Goal: Transaction & Acquisition: Book appointment/travel/reservation

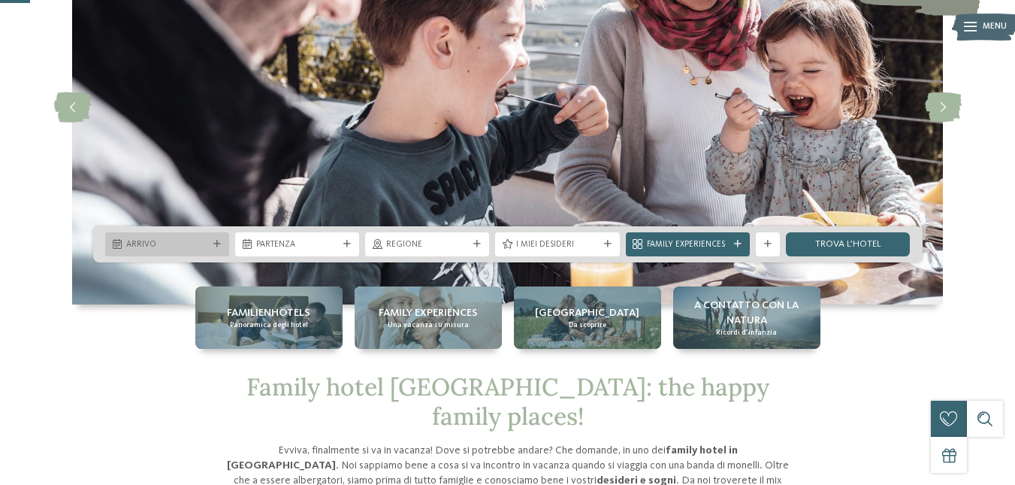
click at [185, 240] on span "Arrivo" at bounding box center [167, 245] width 82 height 12
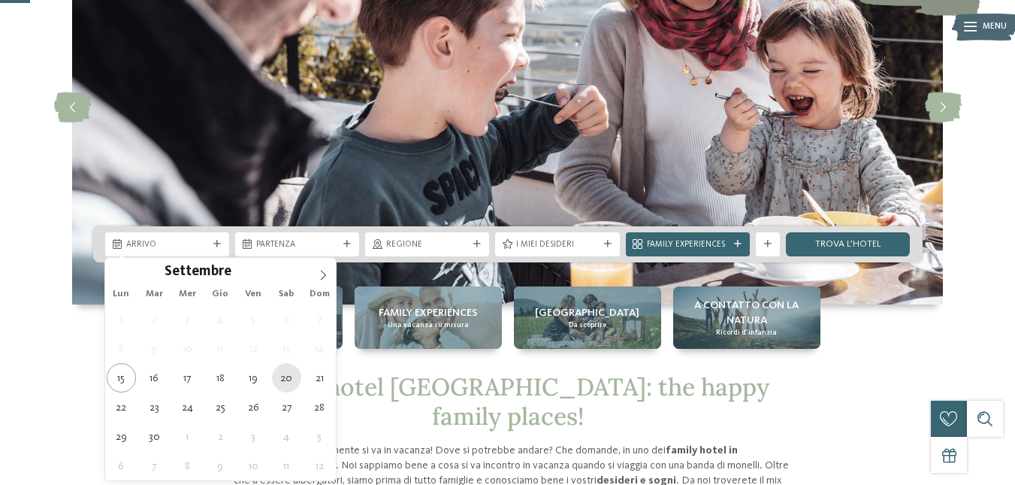
type div "[DATE]"
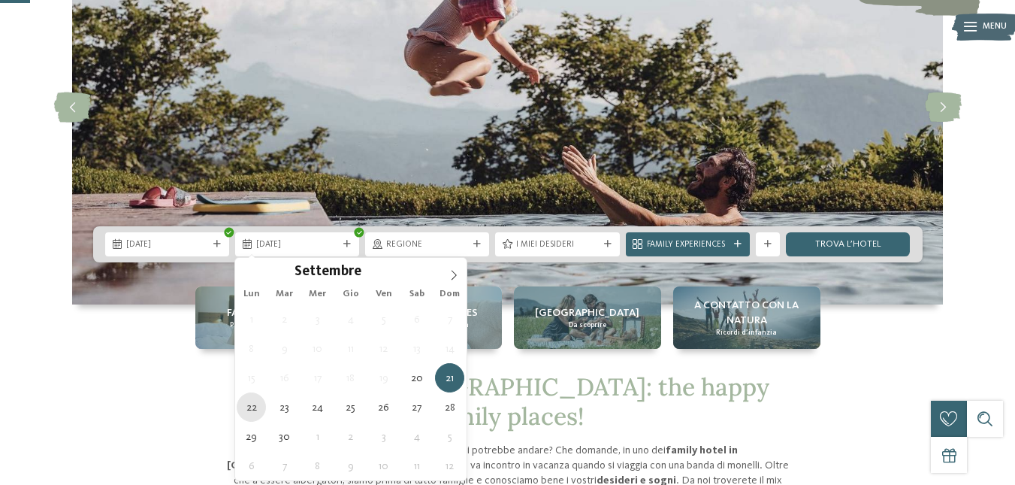
type div "[DATE]"
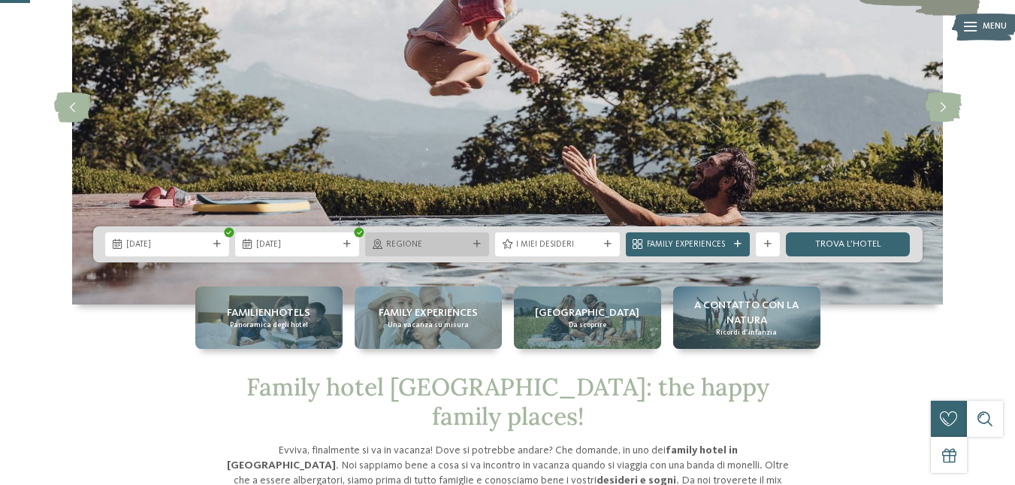
click at [437, 235] on div "Regione" at bounding box center [427, 244] width 124 height 24
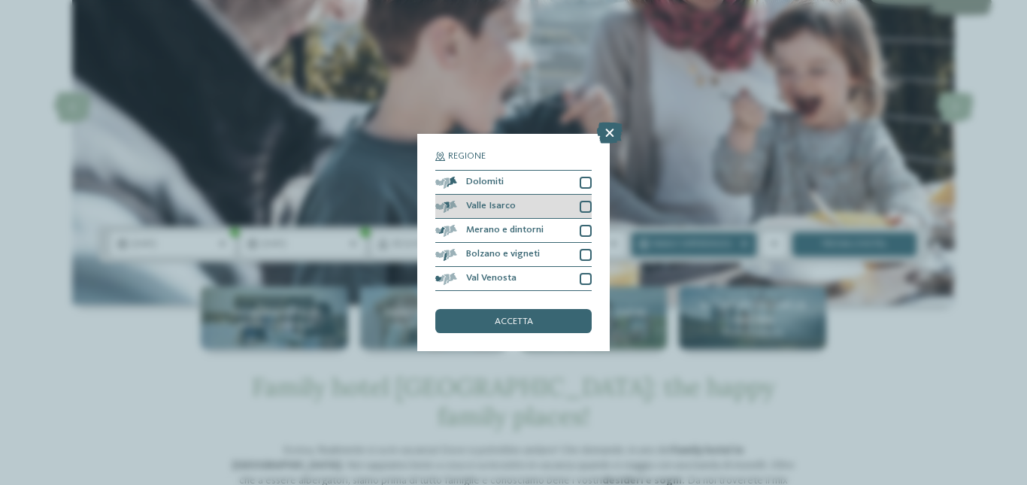
click at [586, 201] on div at bounding box center [585, 207] width 12 height 12
click at [565, 319] on div "accetta" at bounding box center [513, 321] width 156 height 24
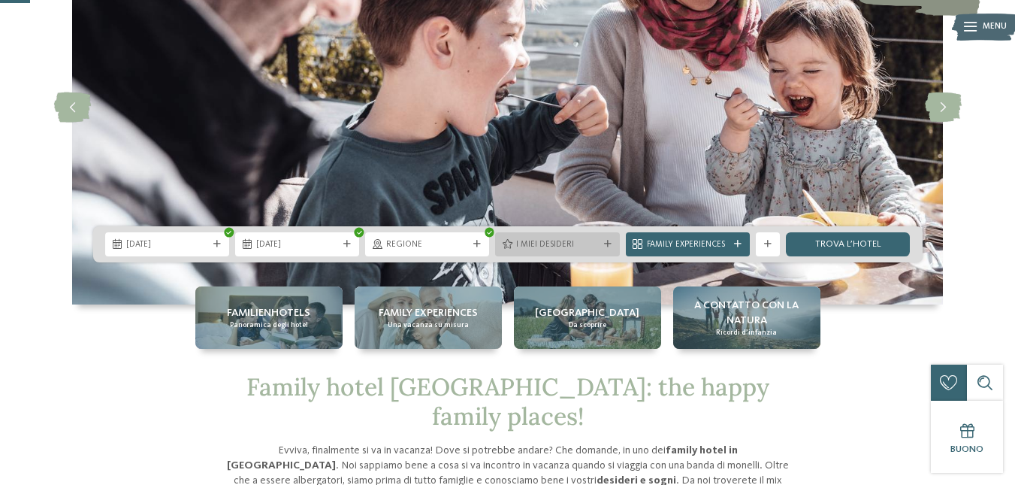
click at [555, 248] on span "I miei desideri" at bounding box center [557, 245] width 82 height 12
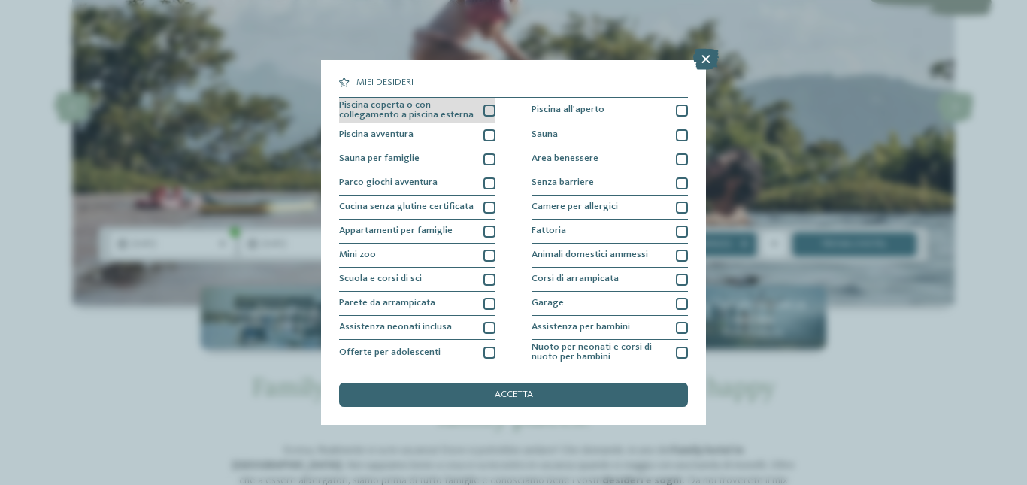
click at [483, 109] on div at bounding box center [489, 110] width 12 height 12
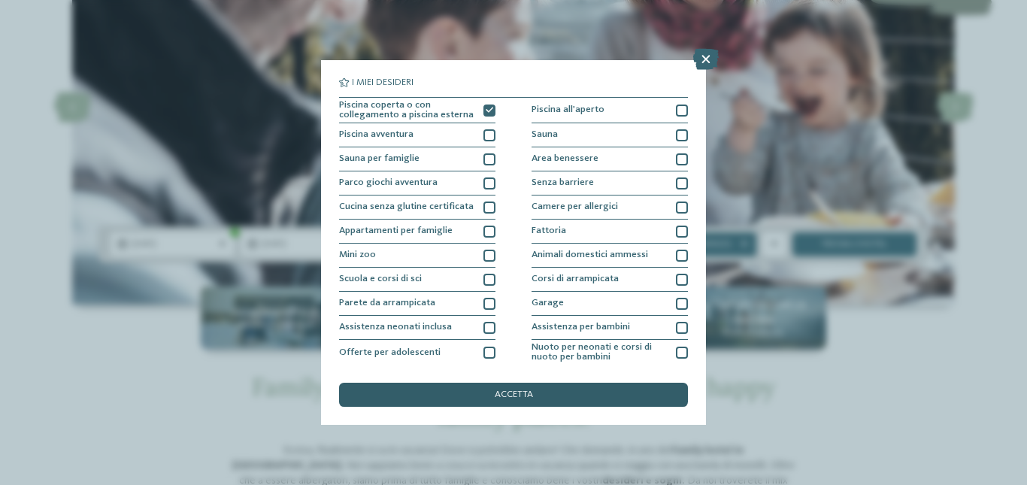
click at [479, 392] on div "accetta" at bounding box center [513, 395] width 349 height 24
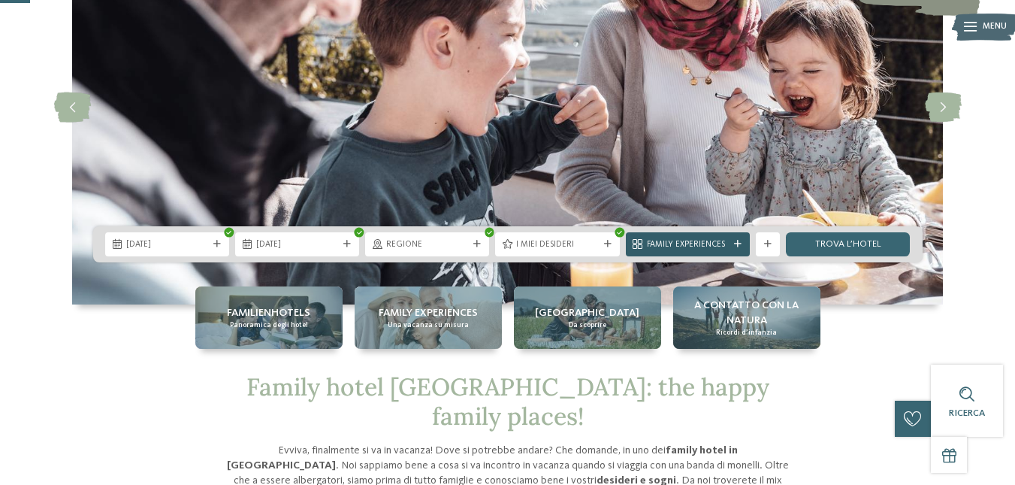
click at [698, 242] on span "Family Experiences" at bounding box center [688, 245] width 82 height 12
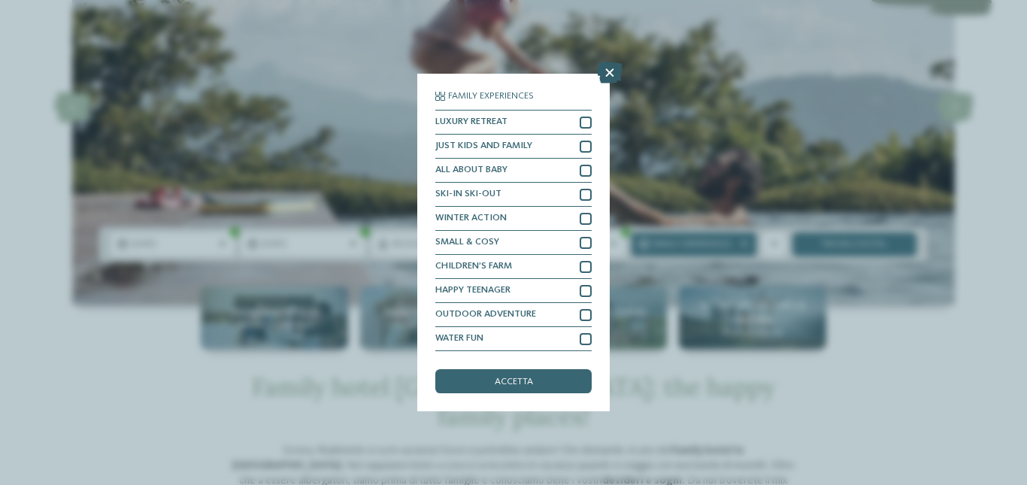
click at [613, 68] on icon at bounding box center [610, 72] width 26 height 21
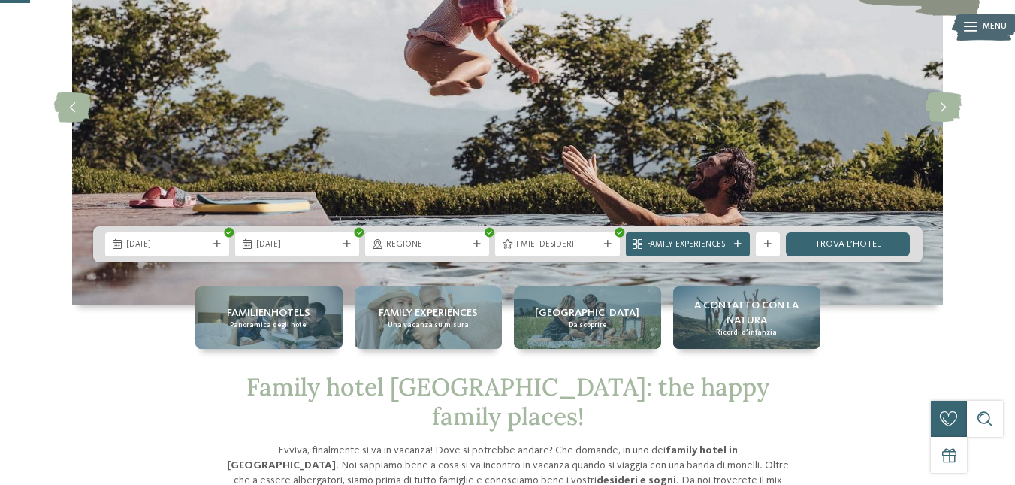
click at [819, 231] on div "20.09.2025 22.09.2025" at bounding box center [508, 244] width 830 height 36
click at [828, 243] on link "trova l’hotel" at bounding box center [848, 244] width 124 height 24
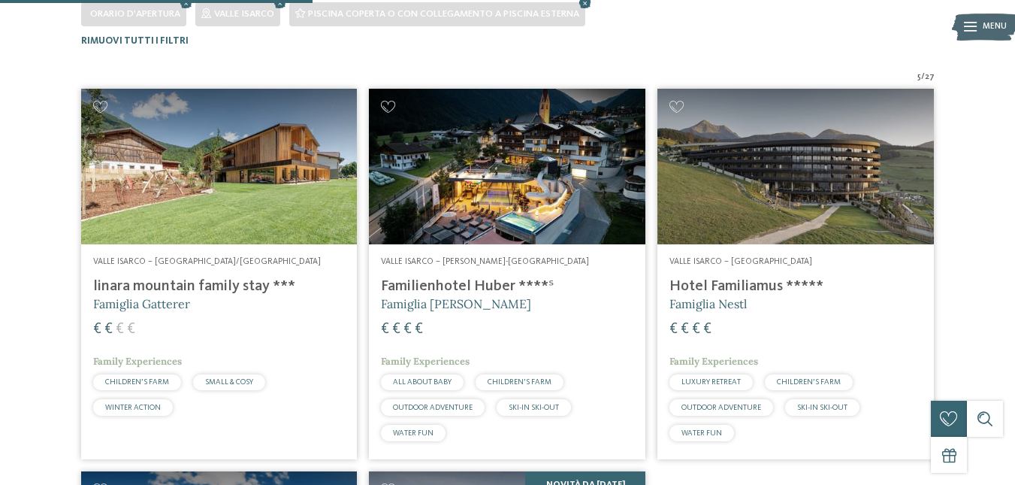
scroll to position [446, 0]
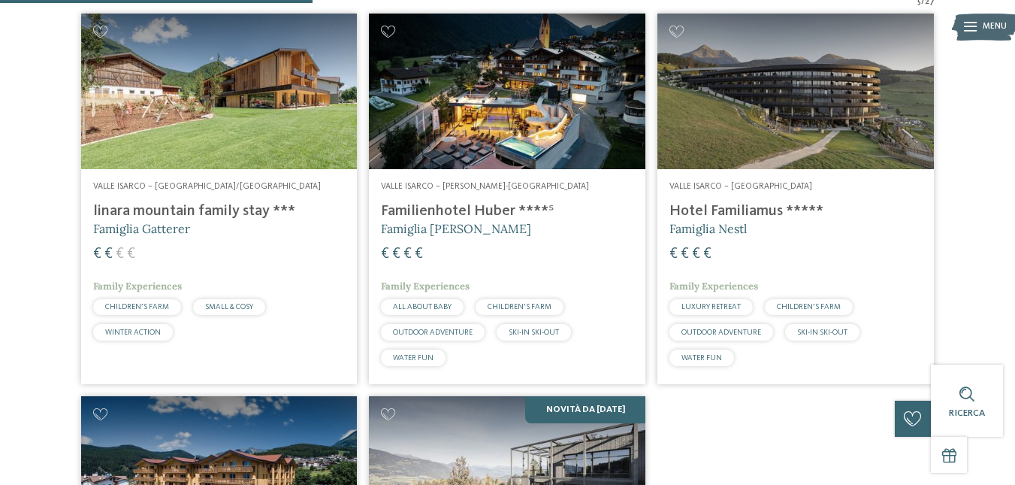
click at [174, 208] on h4 "linara mountain family stay ***" at bounding box center [219, 211] width 253 height 18
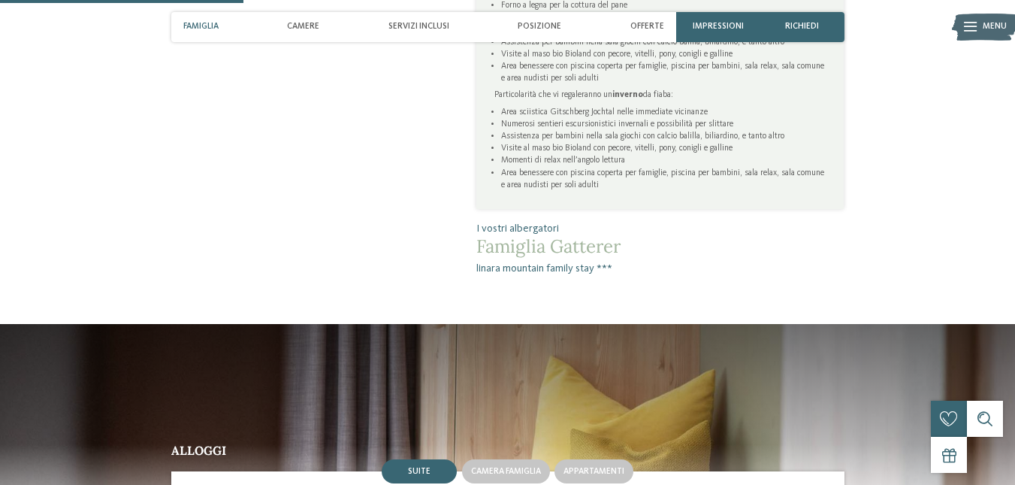
scroll to position [977, 0]
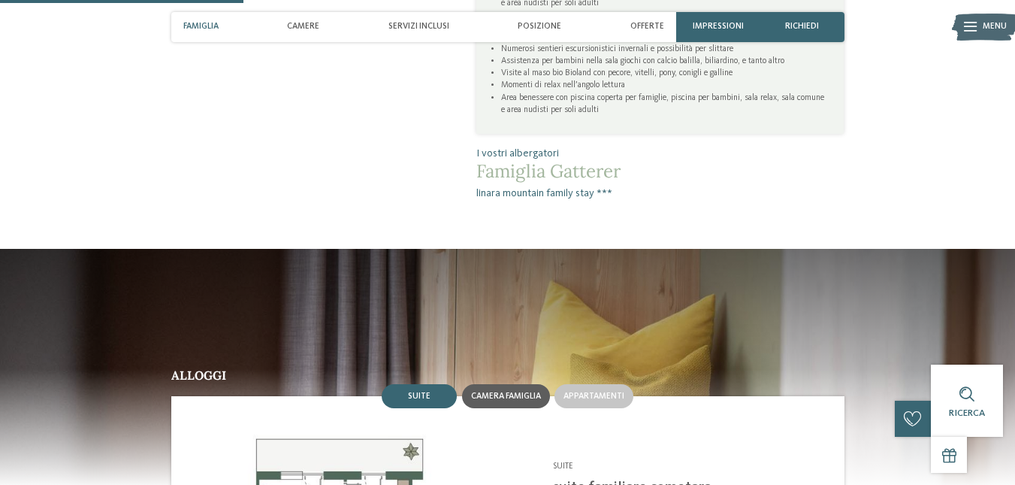
click at [513, 392] on span "Camera famiglia" at bounding box center [506, 396] width 70 height 9
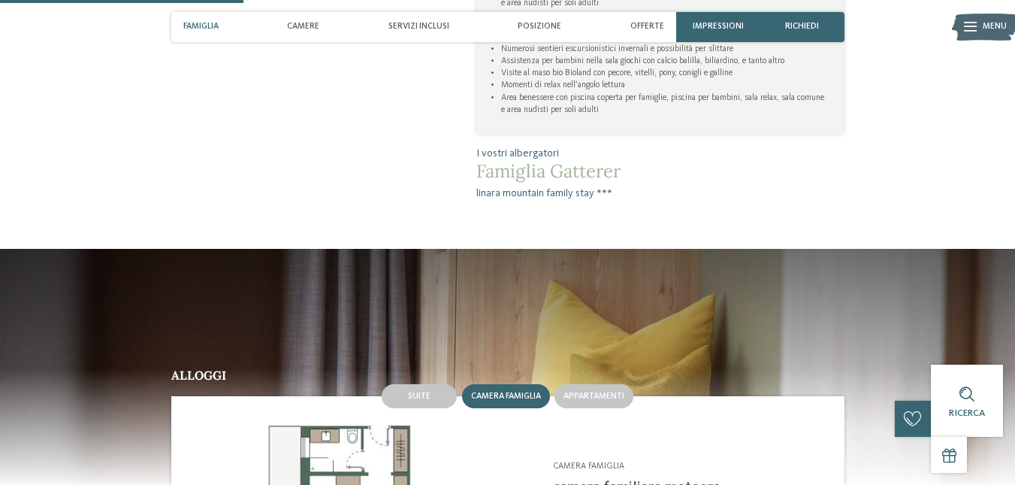
scroll to position [1127, 0]
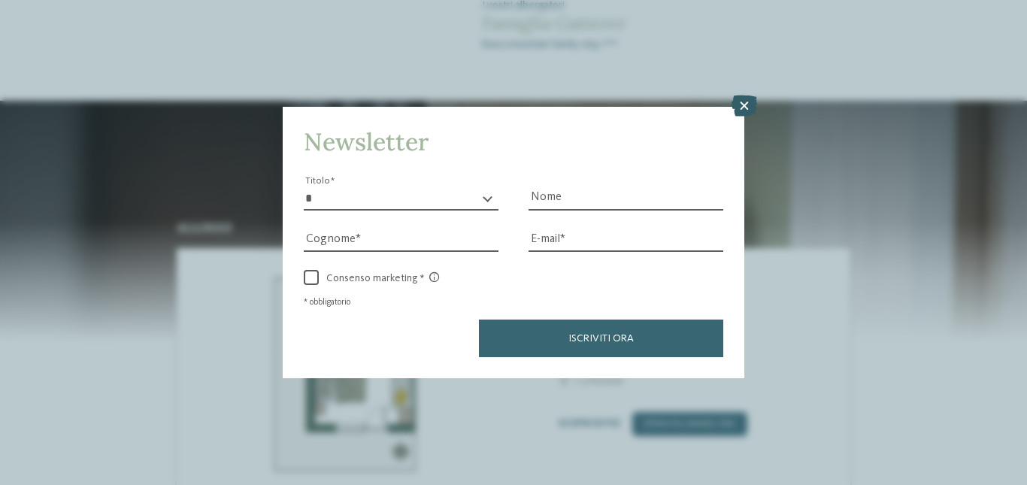
click at [749, 101] on icon at bounding box center [744, 105] width 26 height 21
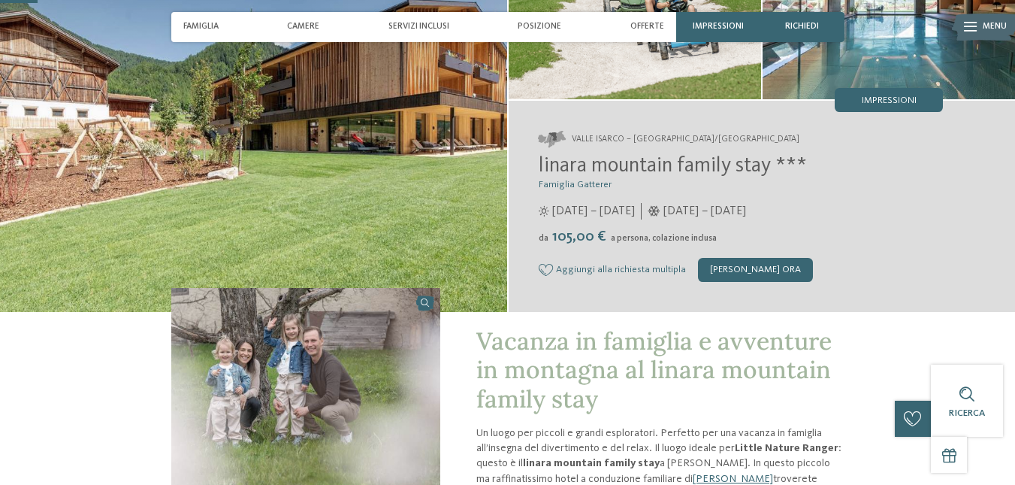
scroll to position [0, 0]
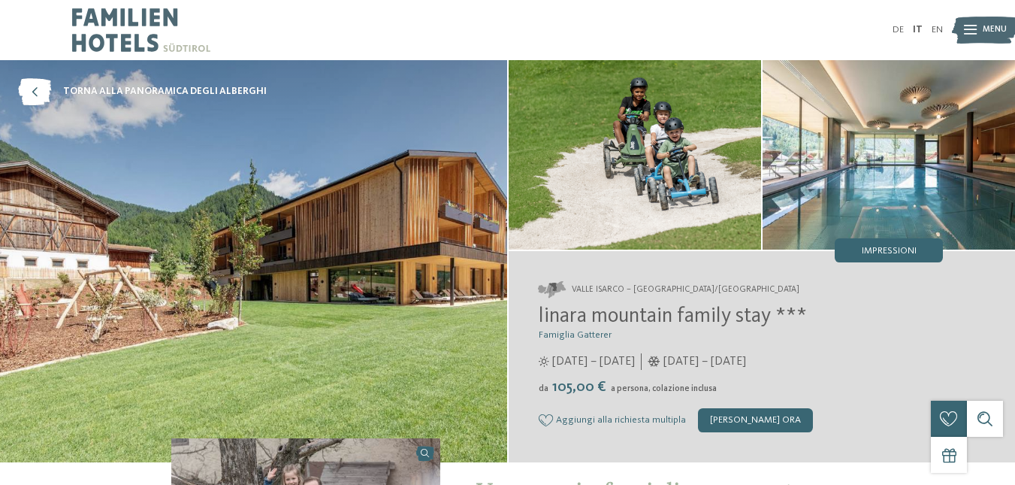
click at [621, 216] on img at bounding box center [635, 154] width 253 height 189
click at [378, 227] on img at bounding box center [253, 261] width 507 height 402
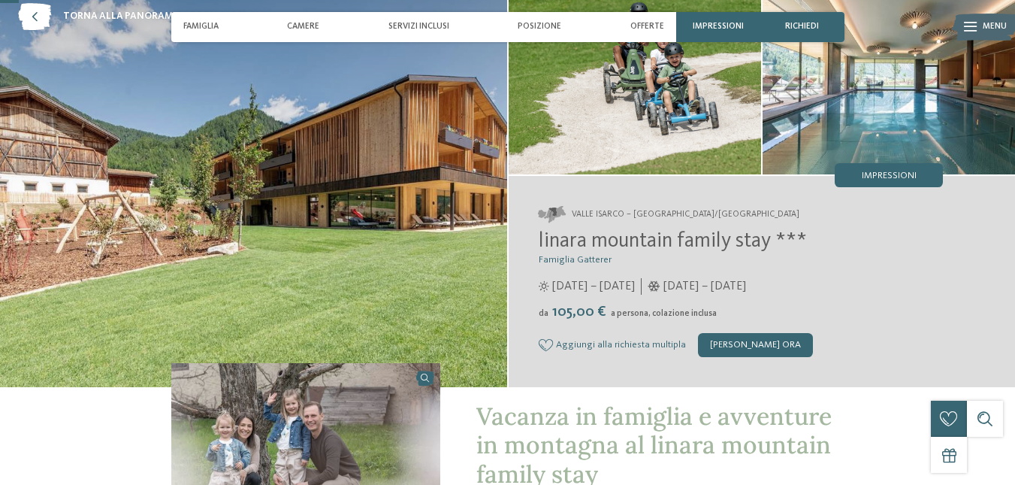
scroll to position [225, 0]
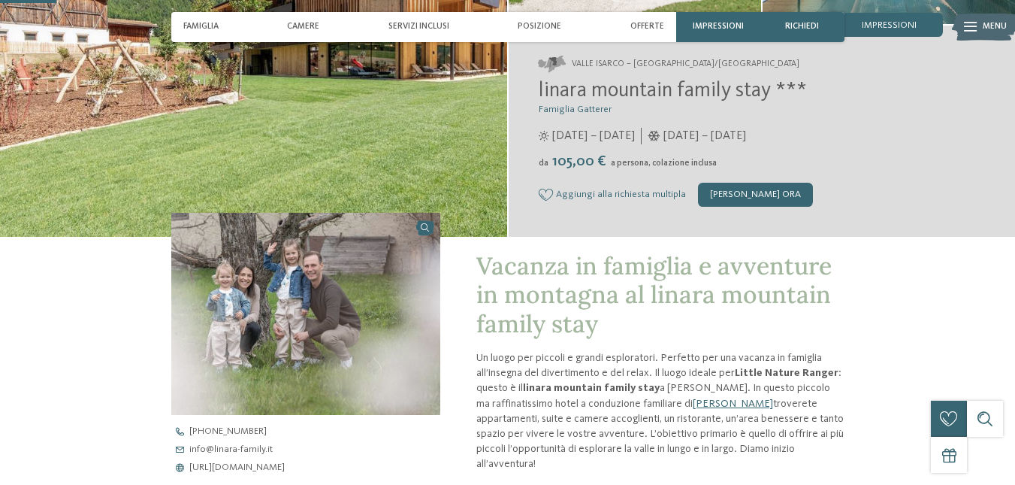
click at [398, 277] on img at bounding box center [305, 314] width 269 height 202
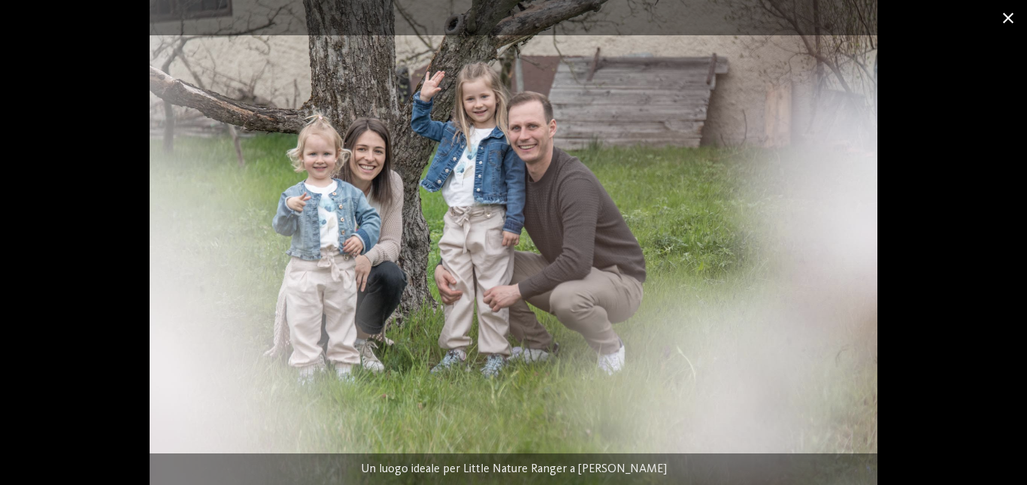
click at [1008, 18] on span at bounding box center [1008, 17] width 38 height 35
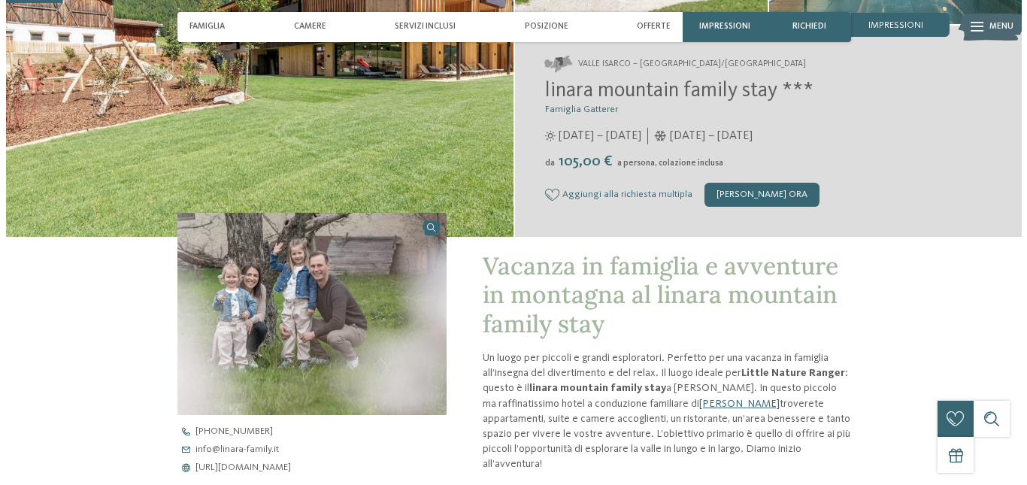
scroll to position [0, 0]
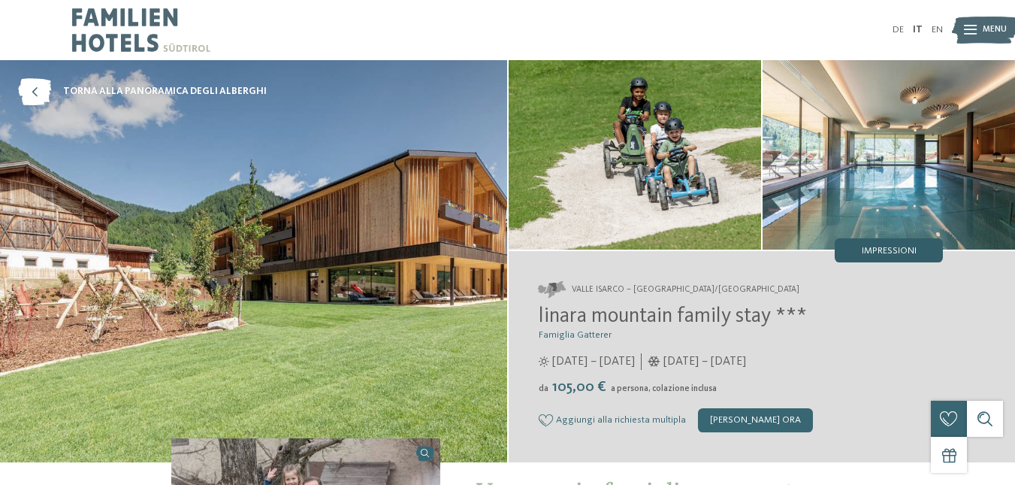
click at [925, 257] on div "Impressioni" at bounding box center [889, 250] width 108 height 24
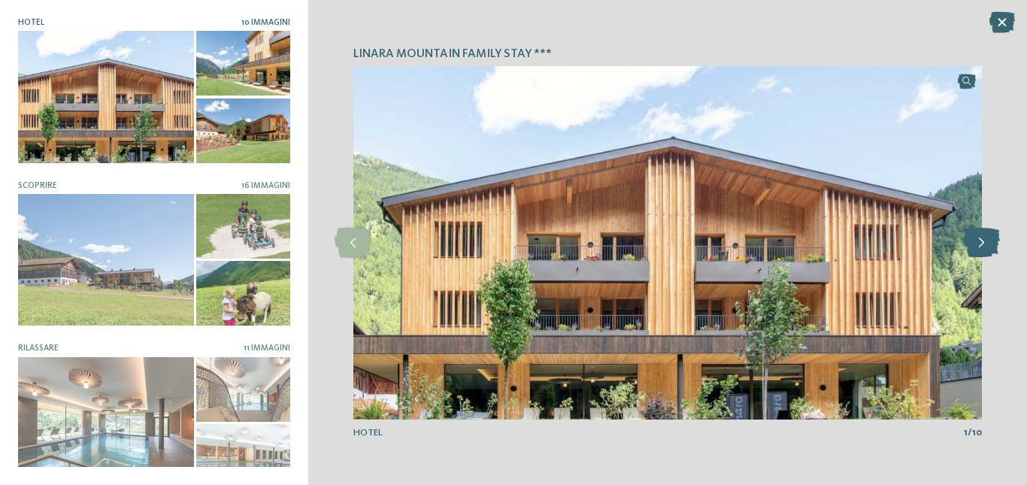
click at [974, 246] on icon at bounding box center [981, 243] width 37 height 30
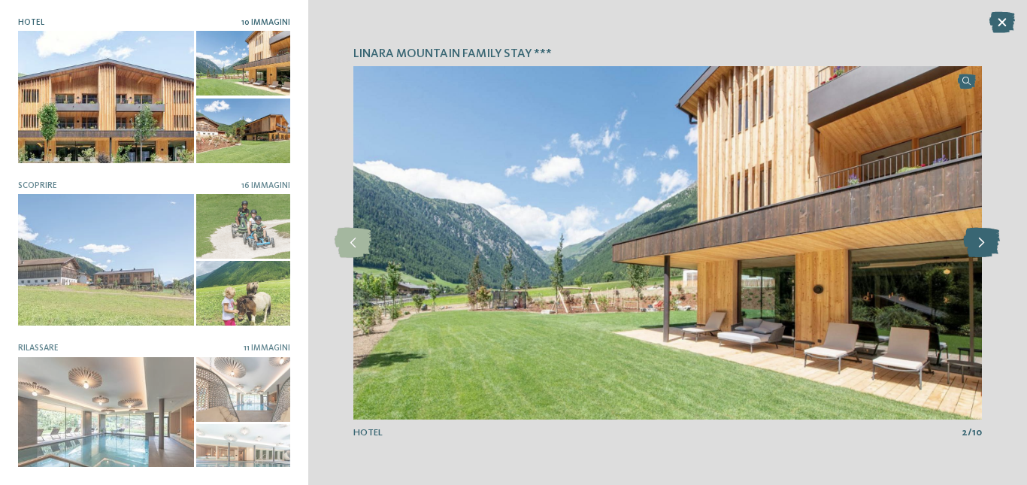
click at [974, 246] on icon at bounding box center [981, 243] width 37 height 30
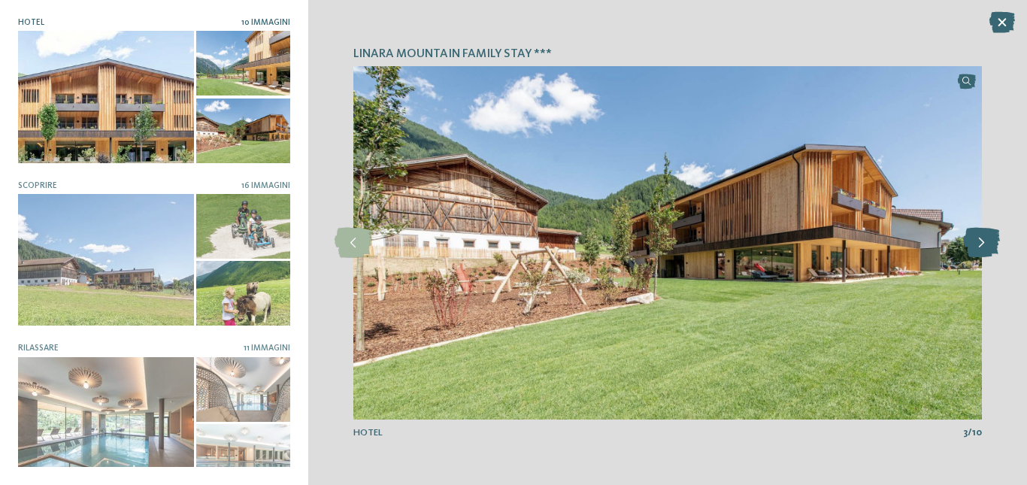
click at [974, 246] on icon at bounding box center [981, 243] width 37 height 30
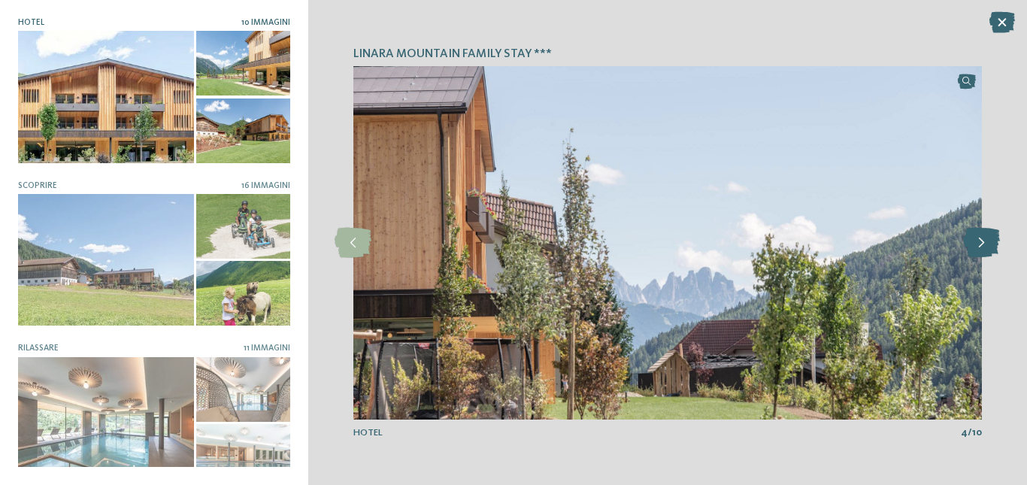
click at [974, 246] on icon at bounding box center [981, 243] width 37 height 30
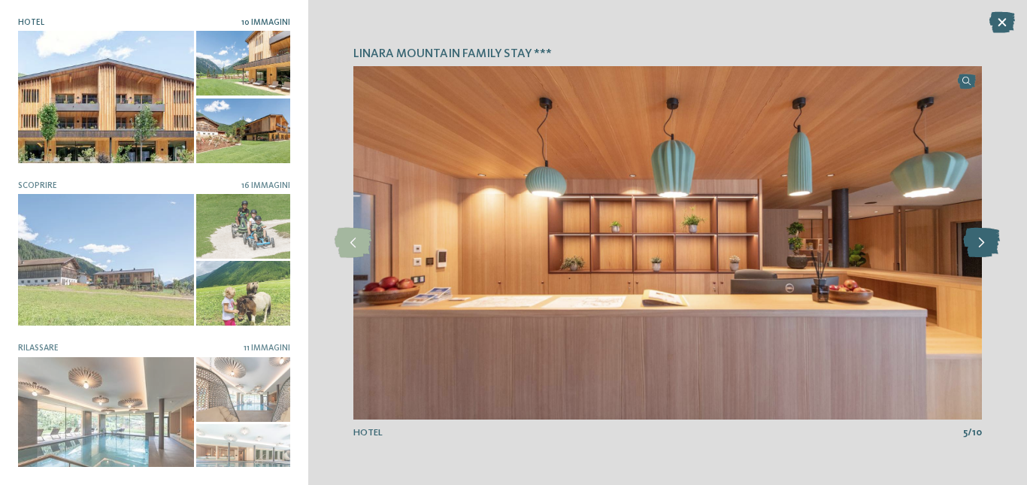
click at [974, 246] on icon at bounding box center [981, 243] width 37 height 30
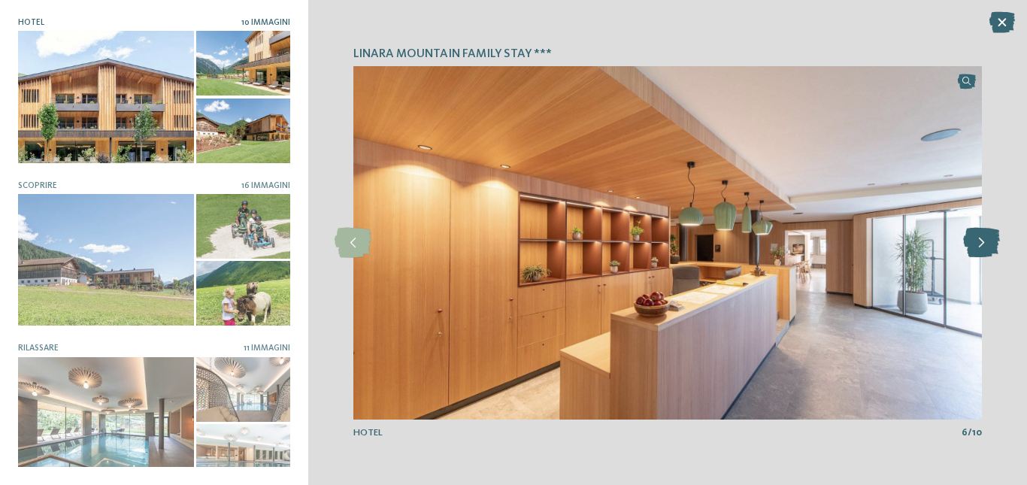
click at [974, 246] on icon at bounding box center [981, 243] width 37 height 30
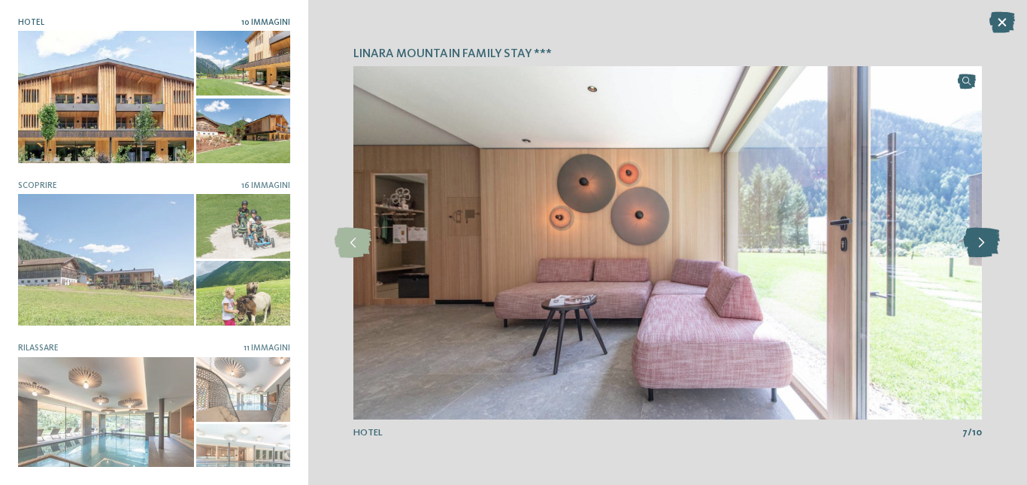
click at [974, 246] on icon at bounding box center [981, 243] width 37 height 30
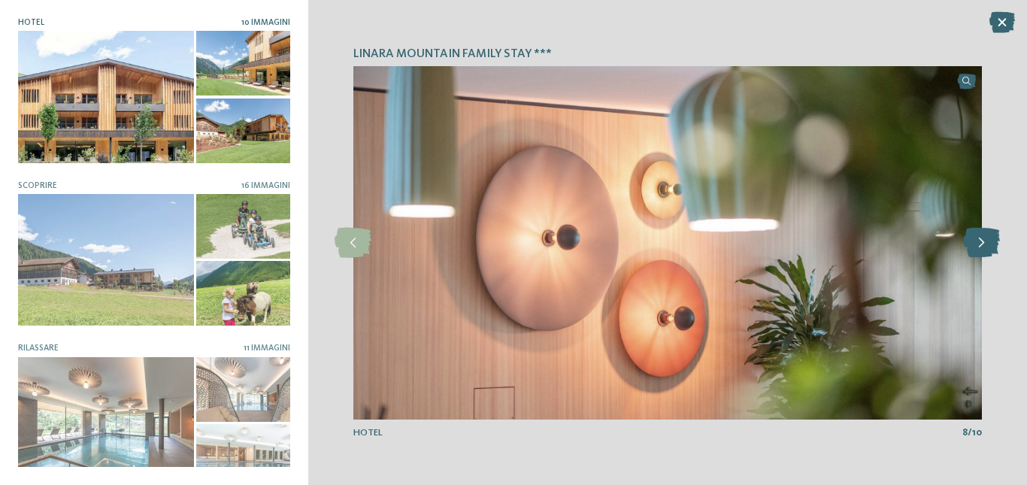
click at [974, 246] on icon at bounding box center [981, 243] width 37 height 30
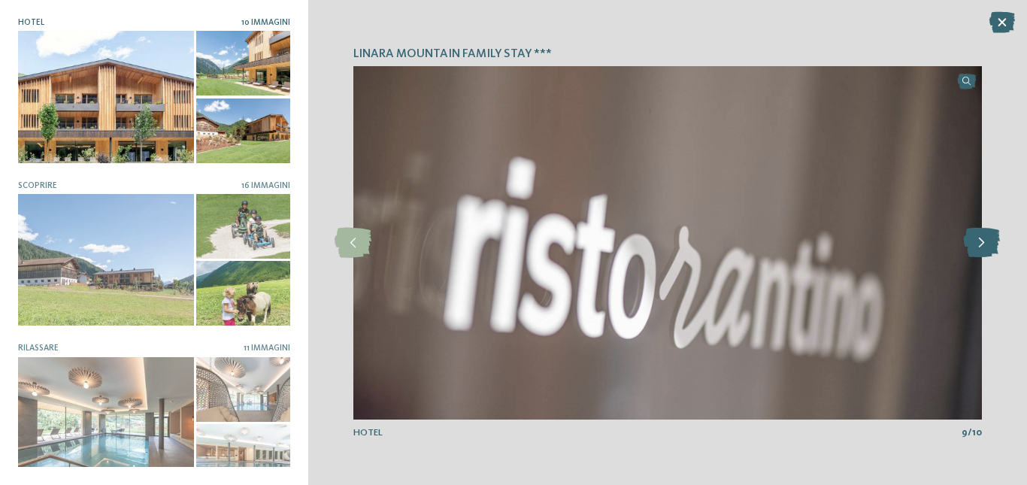
click at [974, 246] on icon at bounding box center [981, 243] width 37 height 30
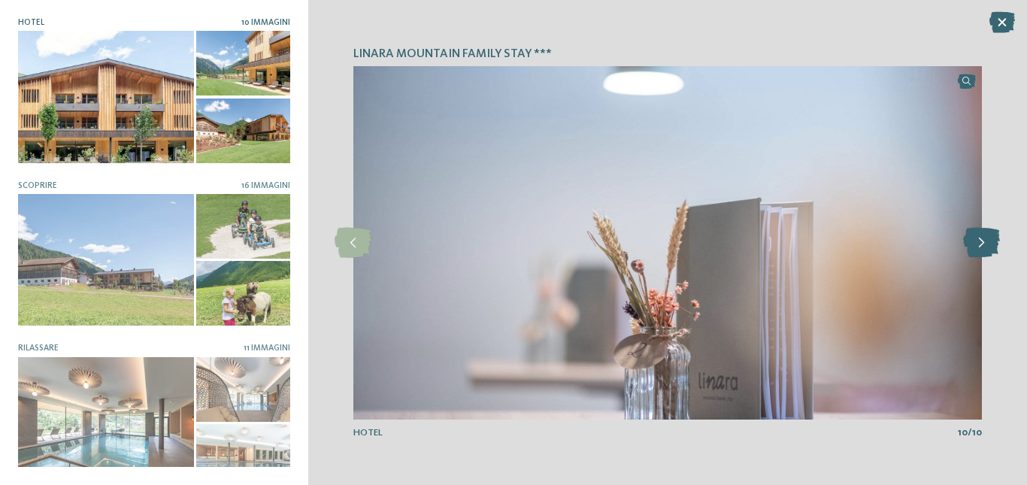
click at [974, 246] on icon at bounding box center [981, 243] width 37 height 30
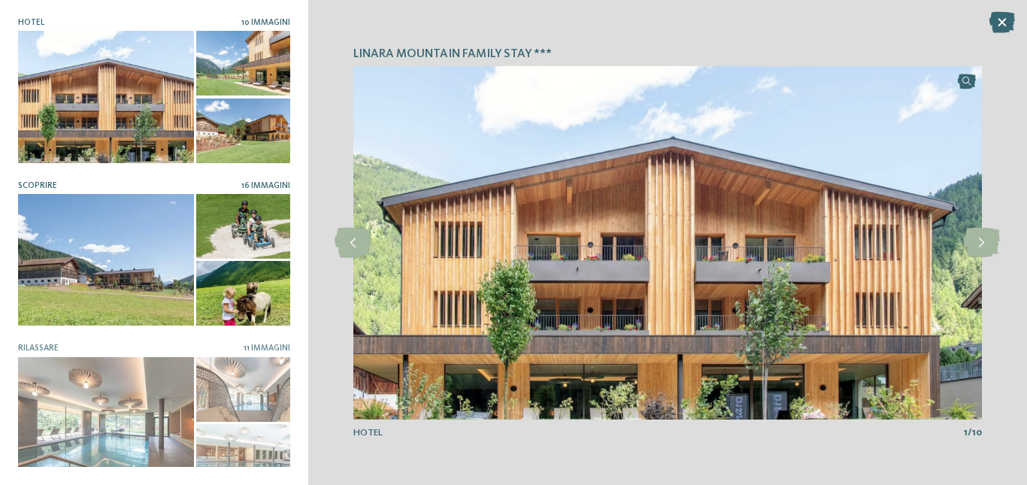
click at [110, 225] on div at bounding box center [106, 260] width 176 height 132
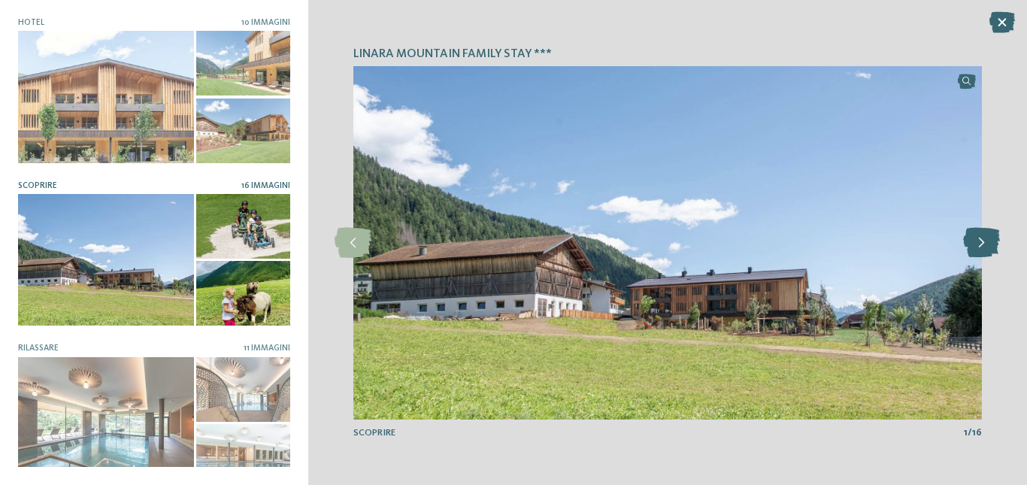
click at [973, 250] on icon at bounding box center [981, 243] width 37 height 30
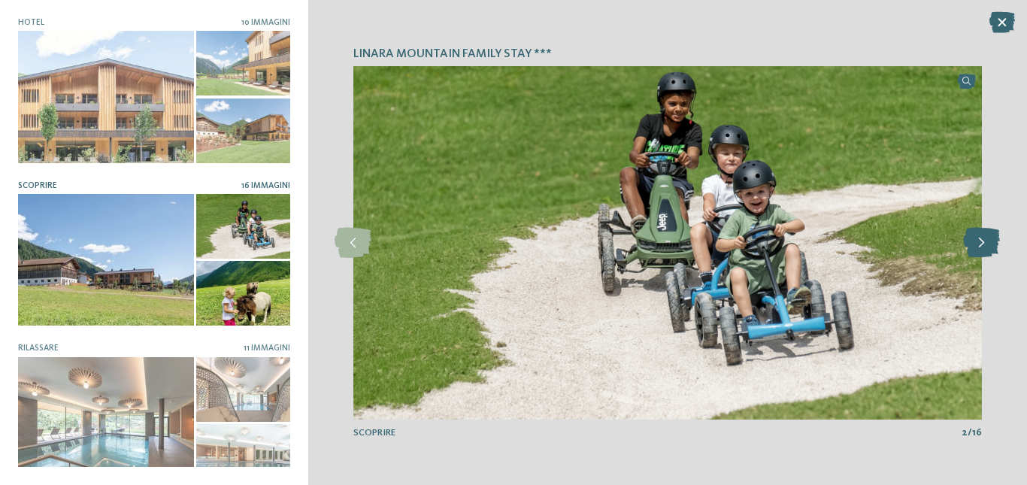
click at [973, 250] on icon at bounding box center [981, 243] width 37 height 30
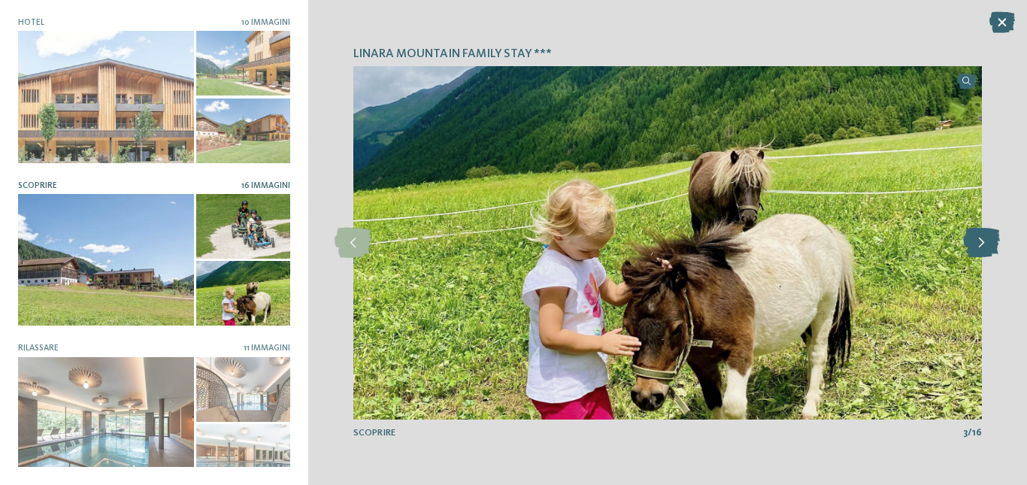
click at [973, 250] on icon at bounding box center [981, 243] width 37 height 30
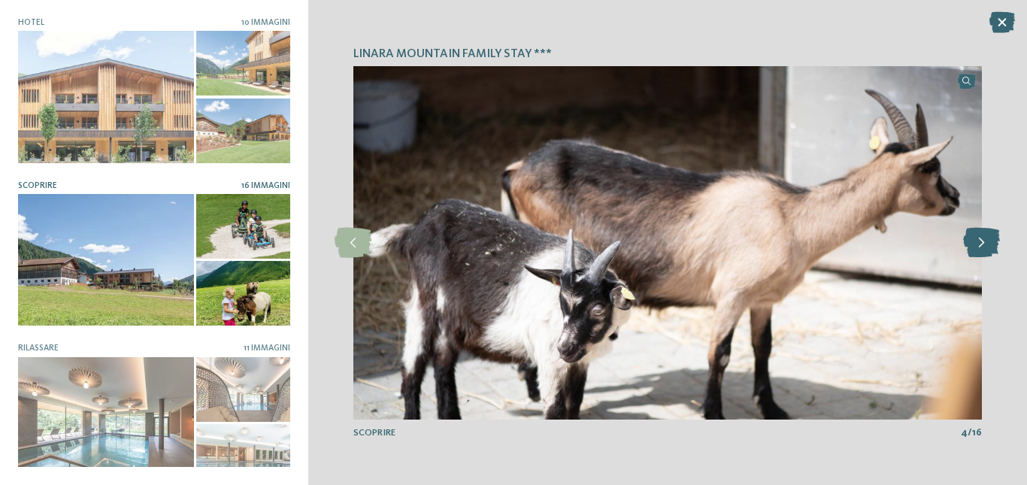
click at [973, 250] on icon at bounding box center [981, 243] width 37 height 30
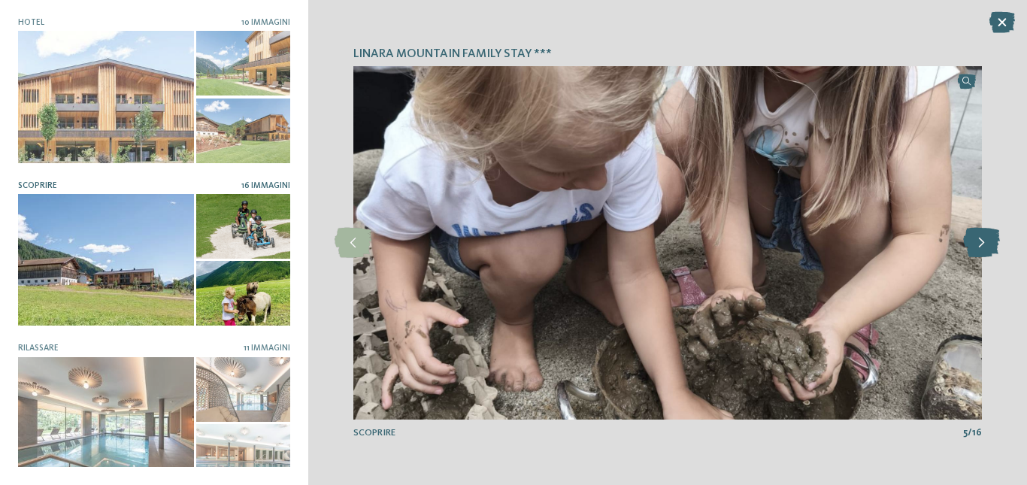
click at [973, 250] on icon at bounding box center [981, 243] width 37 height 30
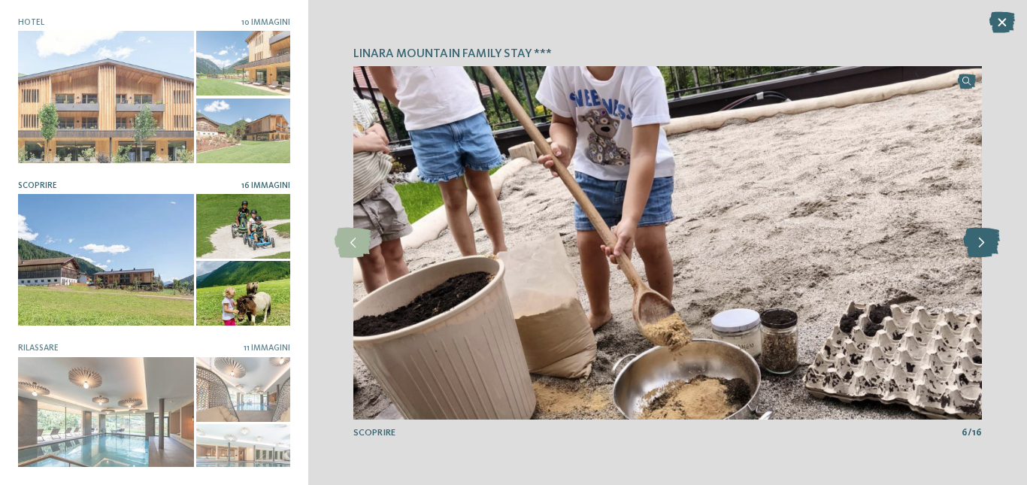
click at [973, 250] on icon at bounding box center [981, 243] width 37 height 30
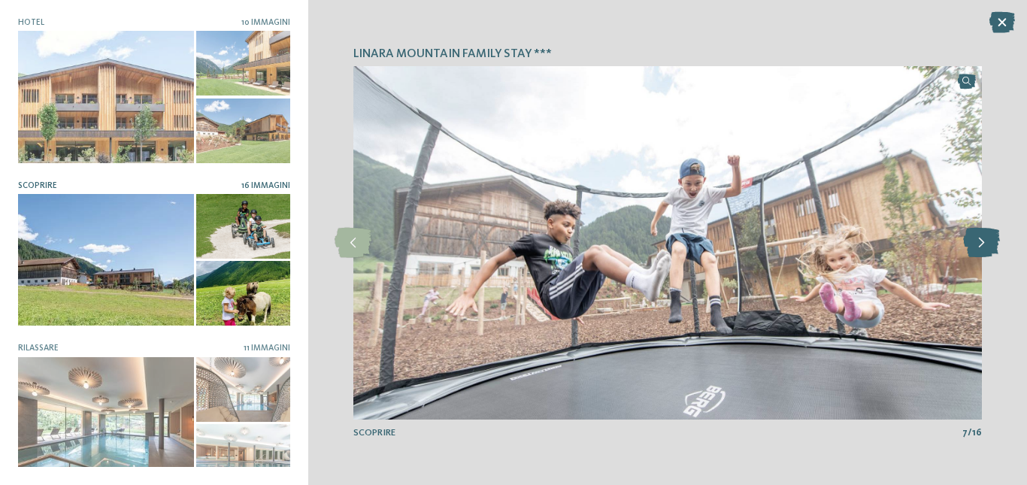
click at [973, 250] on icon at bounding box center [981, 243] width 37 height 30
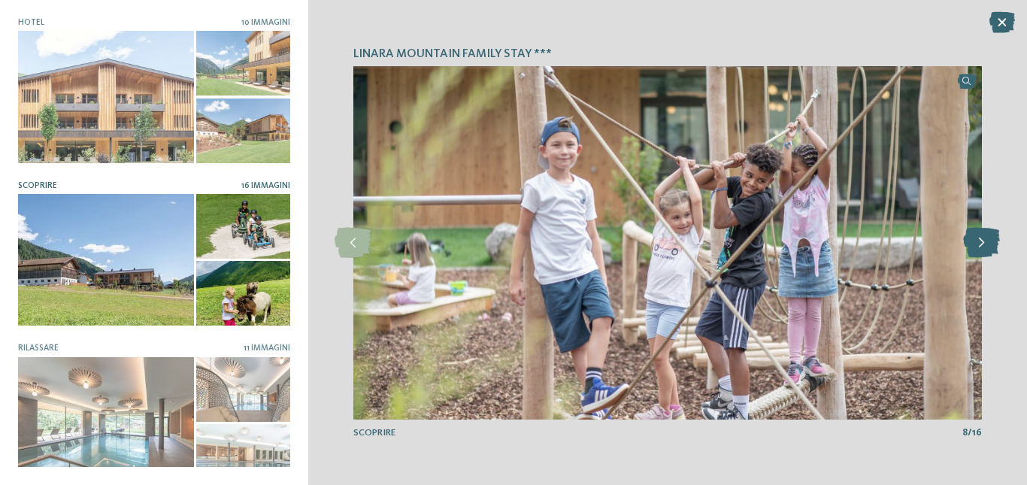
click at [973, 250] on icon at bounding box center [981, 243] width 37 height 30
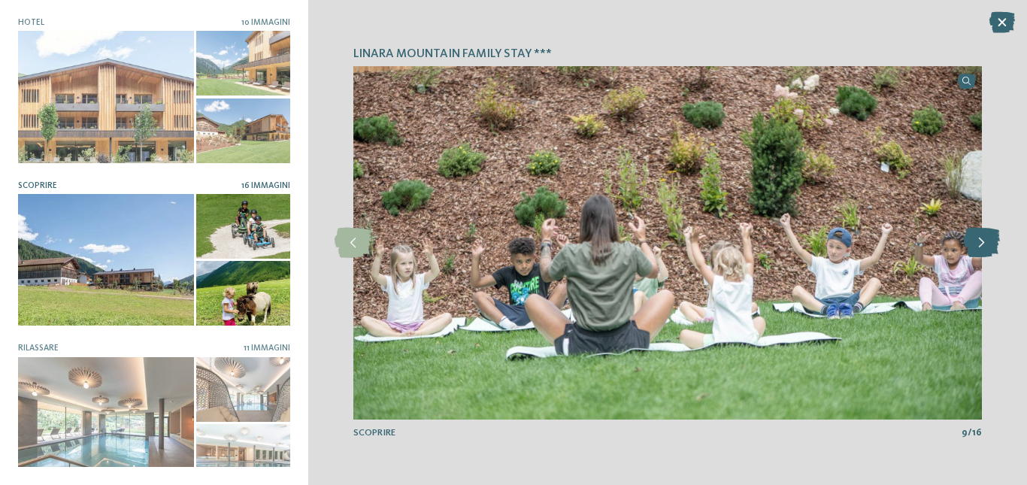
click at [973, 250] on icon at bounding box center [981, 243] width 37 height 30
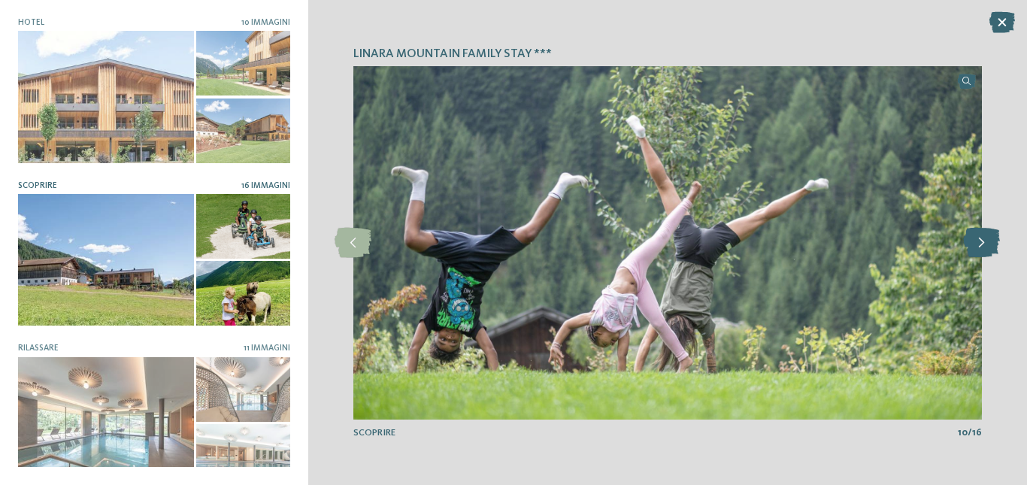
click at [973, 250] on icon at bounding box center [981, 243] width 37 height 30
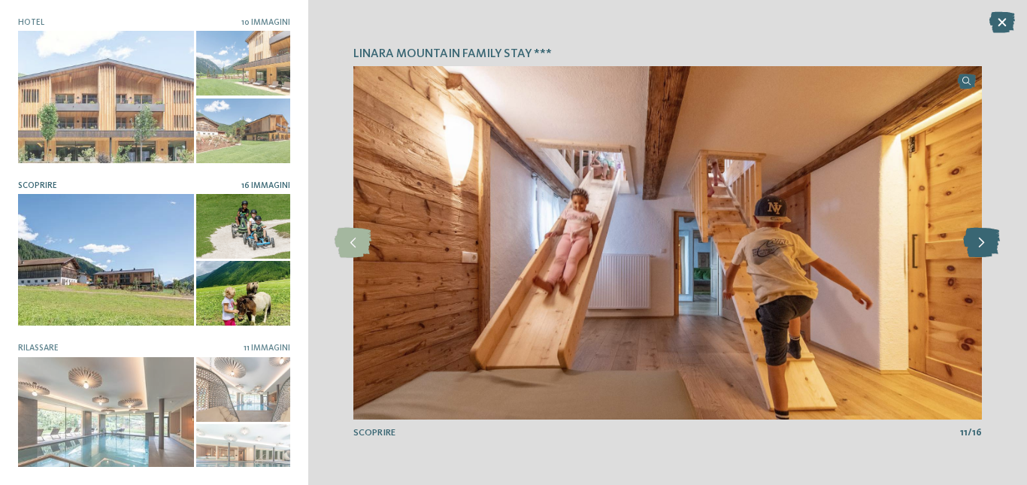
click at [973, 250] on icon at bounding box center [981, 243] width 37 height 30
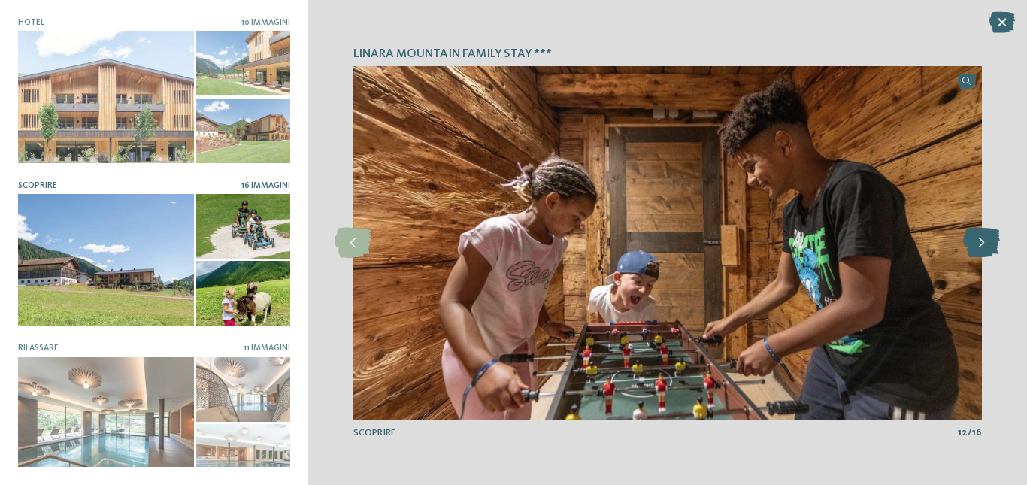
click at [973, 250] on icon at bounding box center [981, 243] width 37 height 30
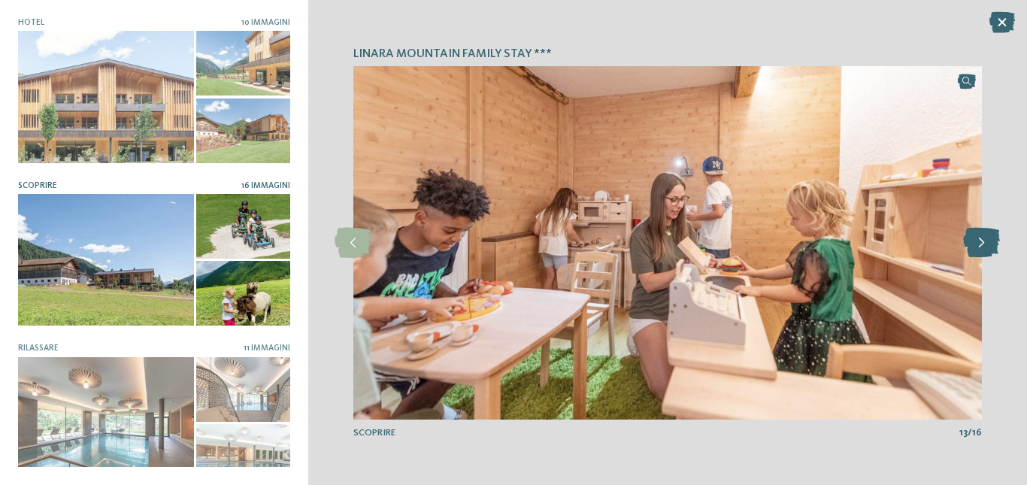
click at [973, 249] on icon at bounding box center [981, 243] width 37 height 30
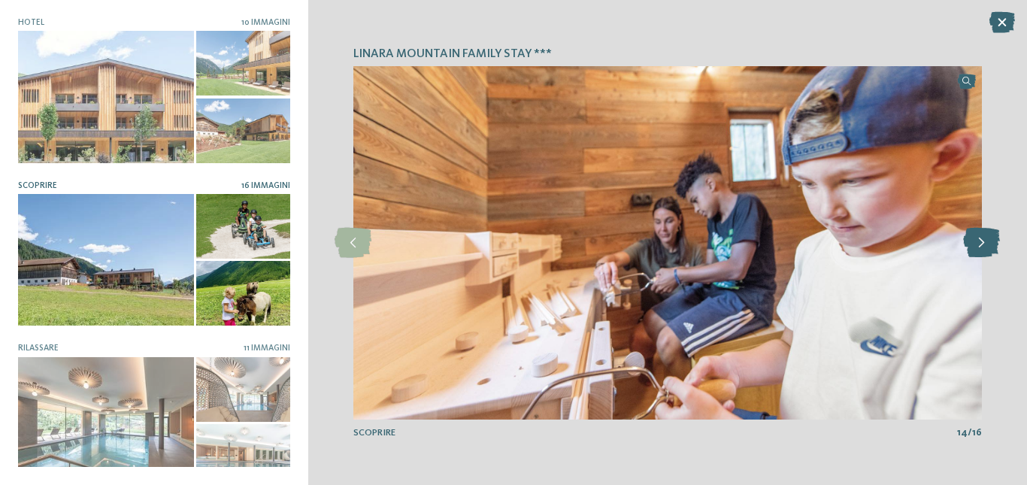
click at [973, 249] on icon at bounding box center [981, 243] width 37 height 30
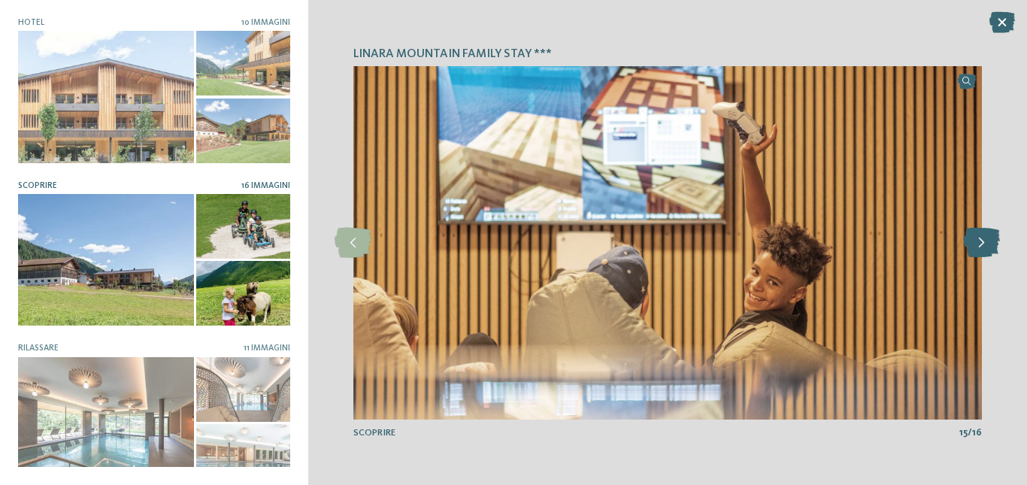
click at [973, 249] on icon at bounding box center [981, 243] width 37 height 30
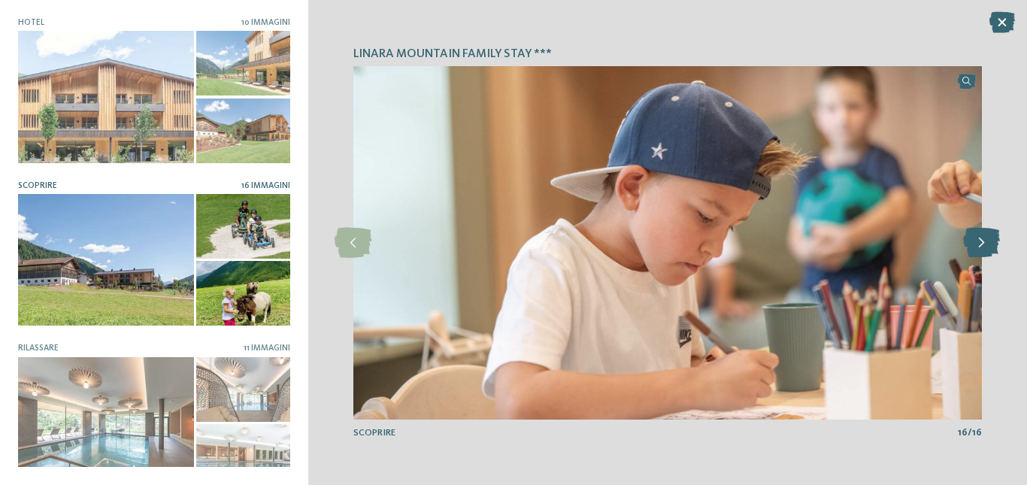
click at [973, 249] on icon at bounding box center [981, 243] width 37 height 30
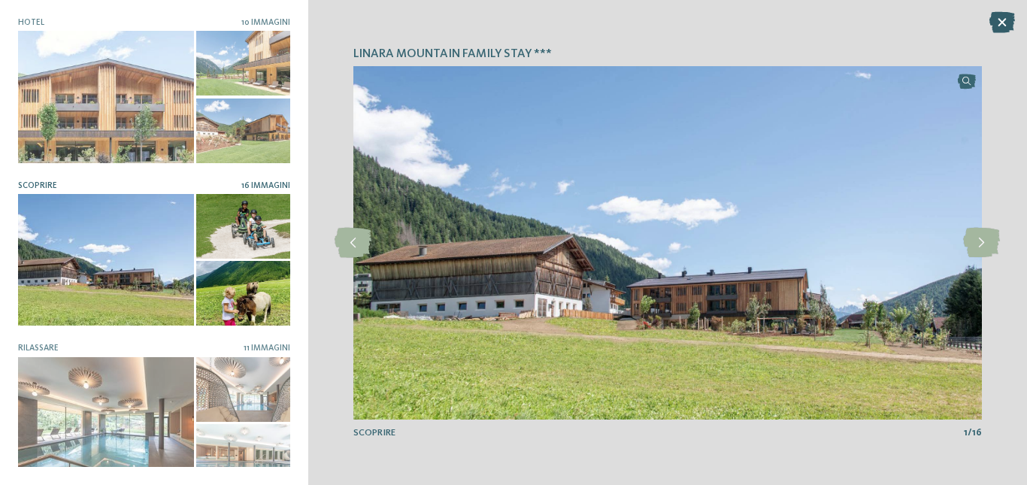
click at [1006, 18] on icon at bounding box center [1002, 22] width 26 height 21
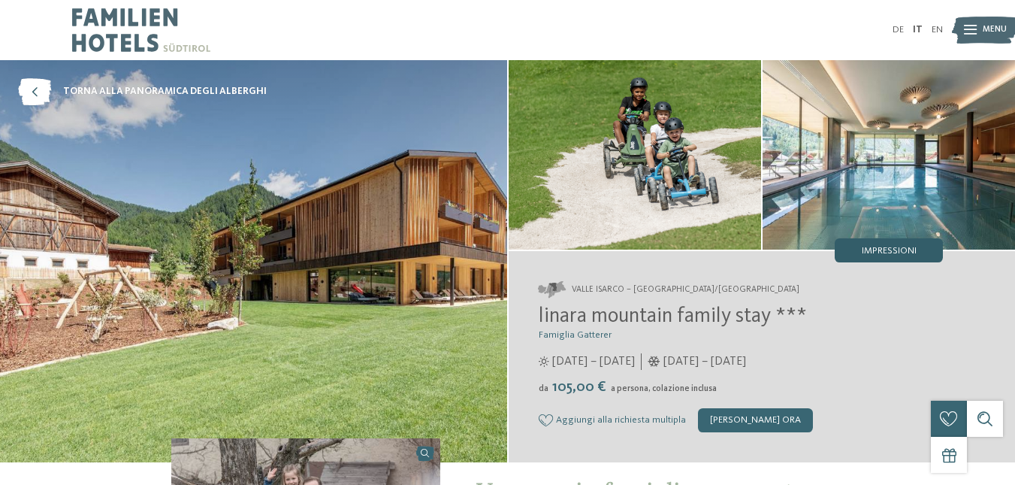
click at [875, 258] on div "Impressioni" at bounding box center [889, 250] width 108 height 24
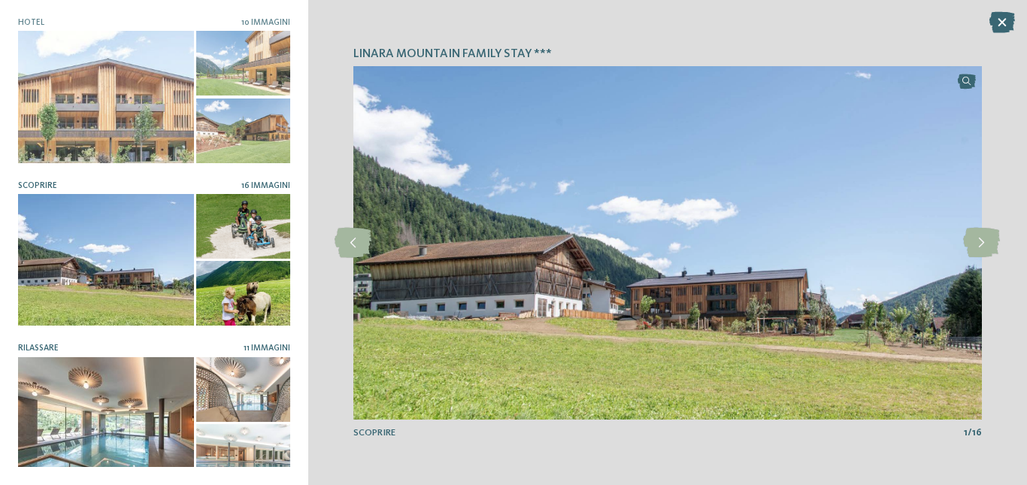
click at [139, 388] on div at bounding box center [106, 423] width 176 height 132
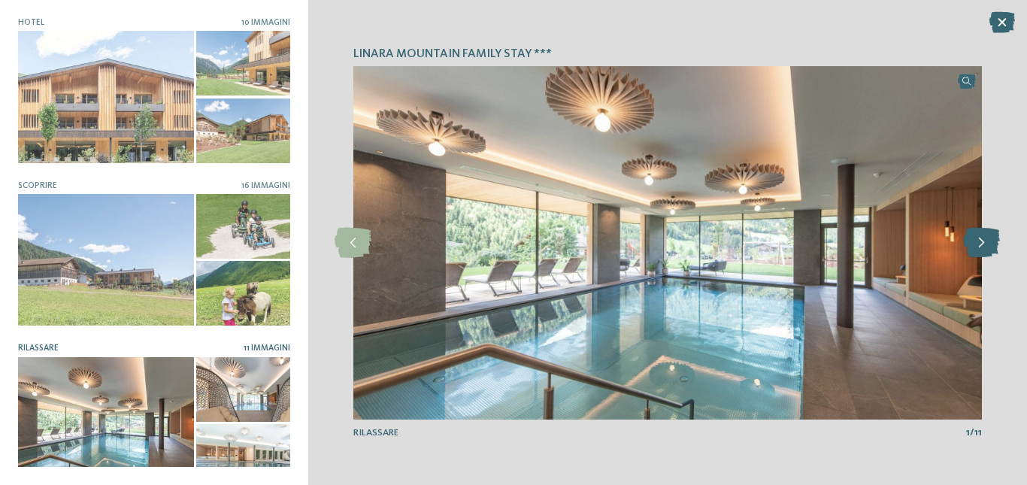
click at [980, 240] on icon at bounding box center [981, 243] width 37 height 30
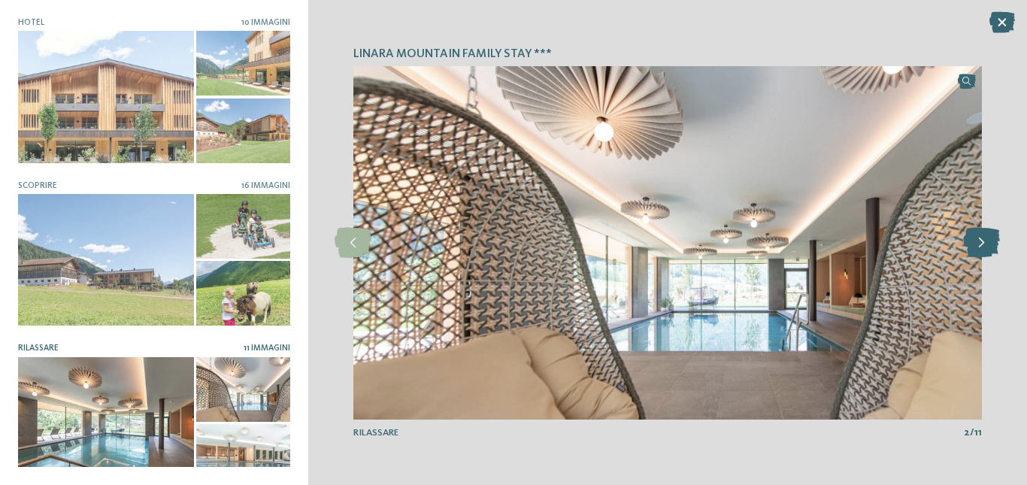
click at [980, 240] on icon at bounding box center [981, 243] width 37 height 30
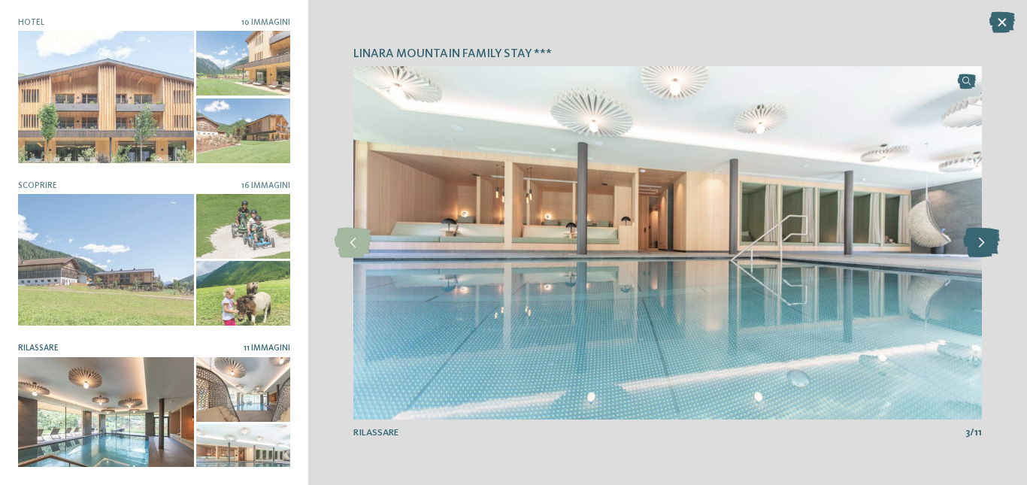
click at [980, 240] on icon at bounding box center [981, 243] width 37 height 30
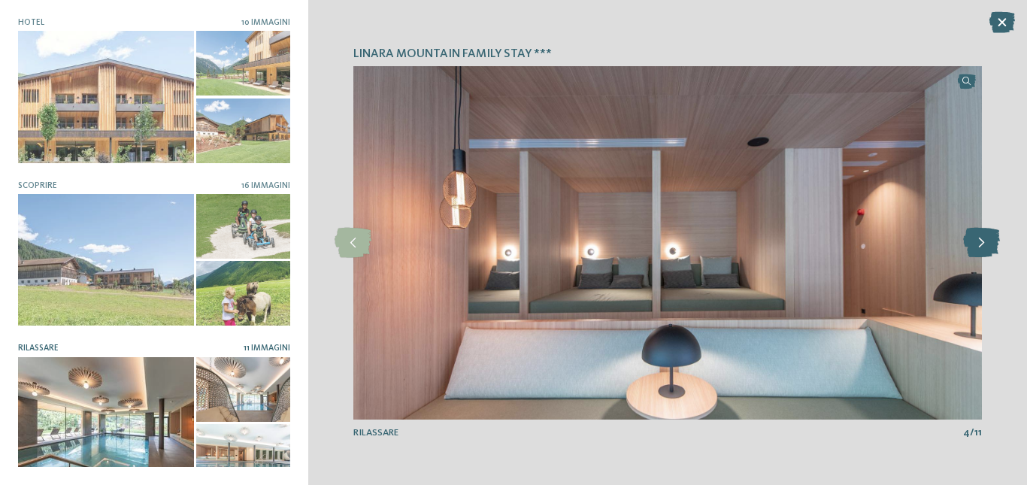
click at [980, 240] on icon at bounding box center [981, 243] width 37 height 30
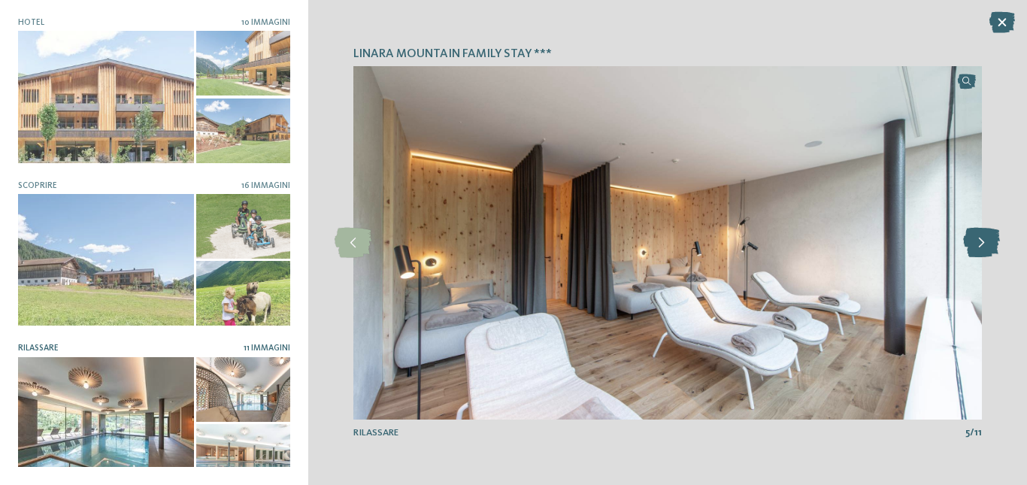
click at [980, 240] on icon at bounding box center [981, 243] width 37 height 30
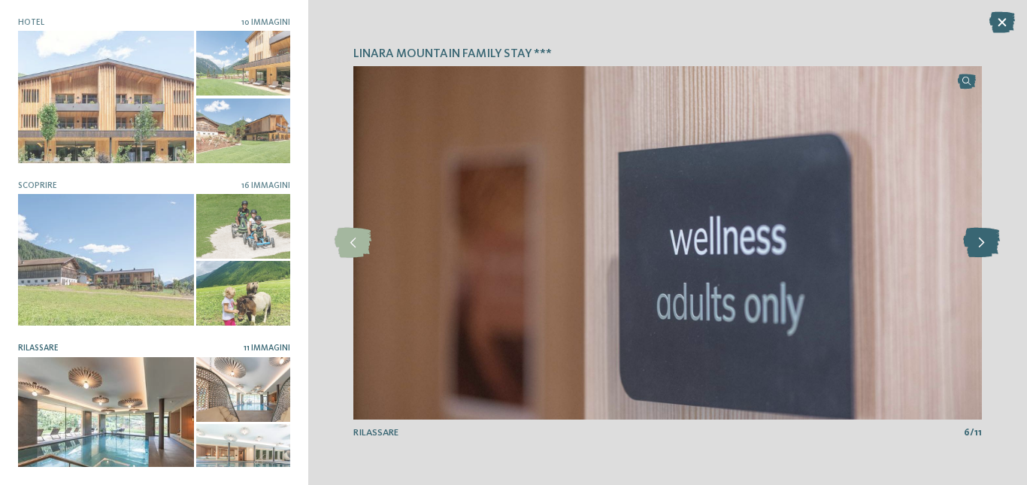
click at [980, 240] on icon at bounding box center [981, 243] width 37 height 30
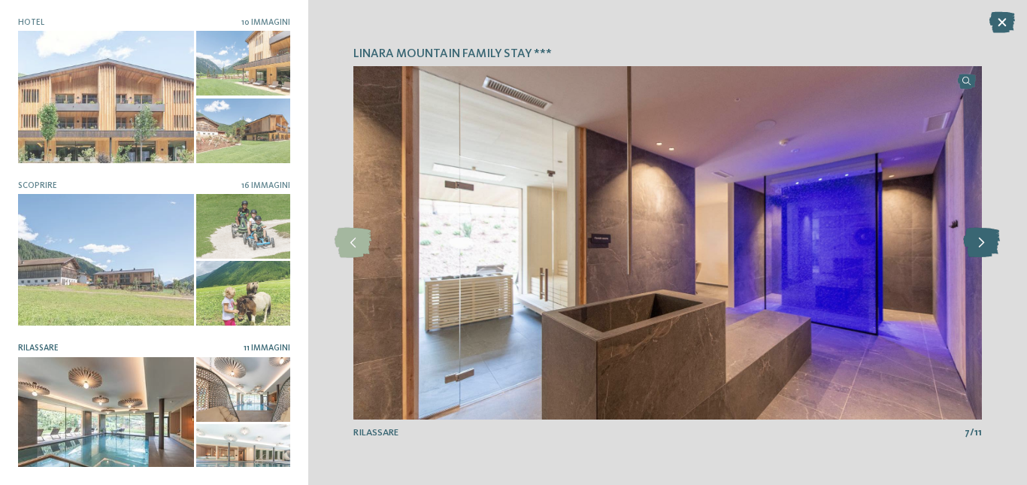
click at [980, 240] on icon at bounding box center [981, 243] width 37 height 30
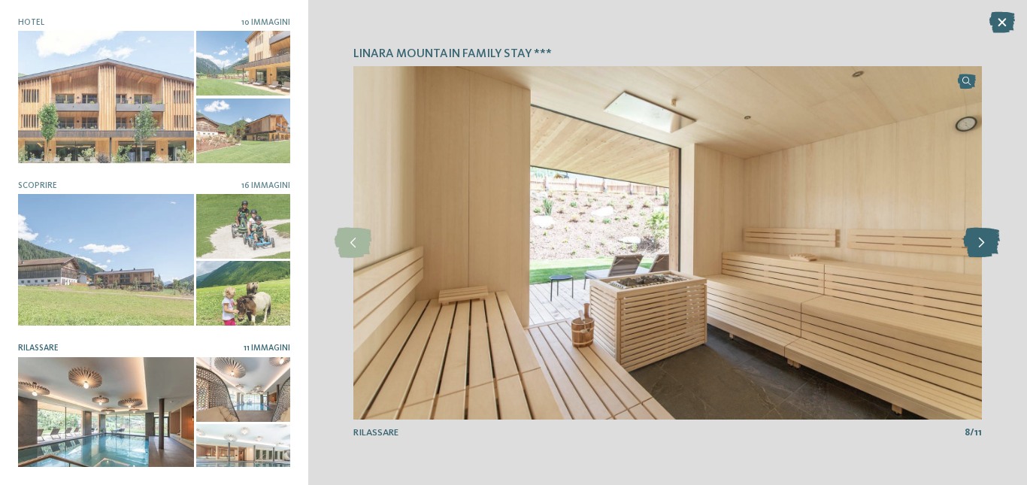
click at [980, 240] on icon at bounding box center [981, 243] width 37 height 30
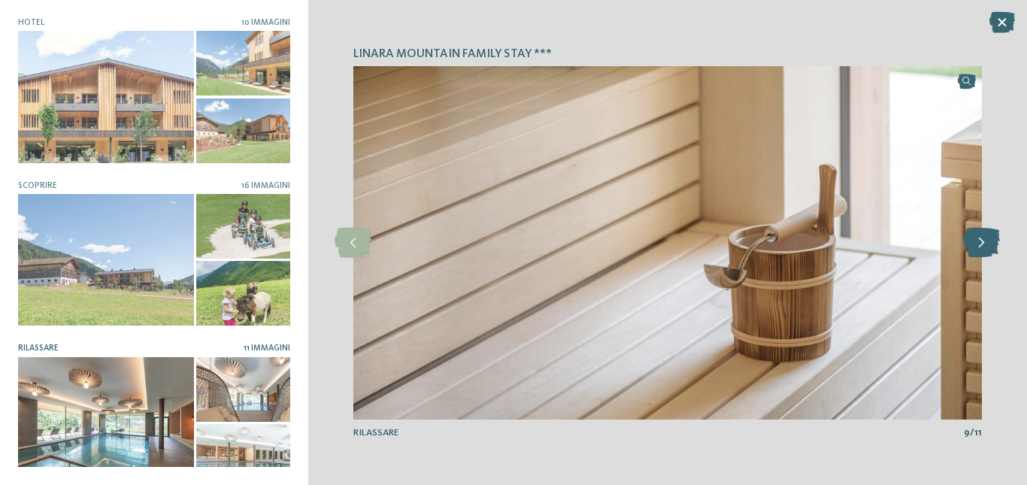
click at [980, 240] on icon at bounding box center [981, 243] width 37 height 30
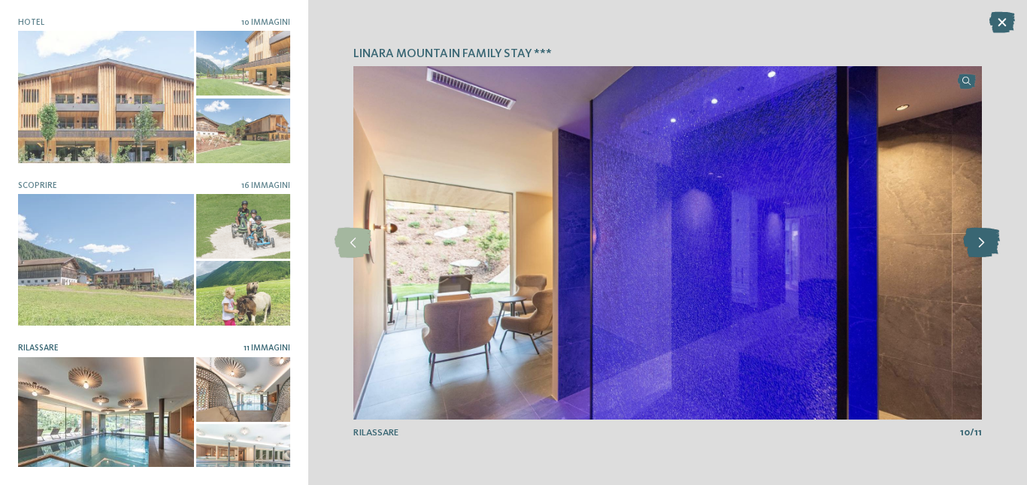
click at [980, 240] on icon at bounding box center [981, 243] width 37 height 30
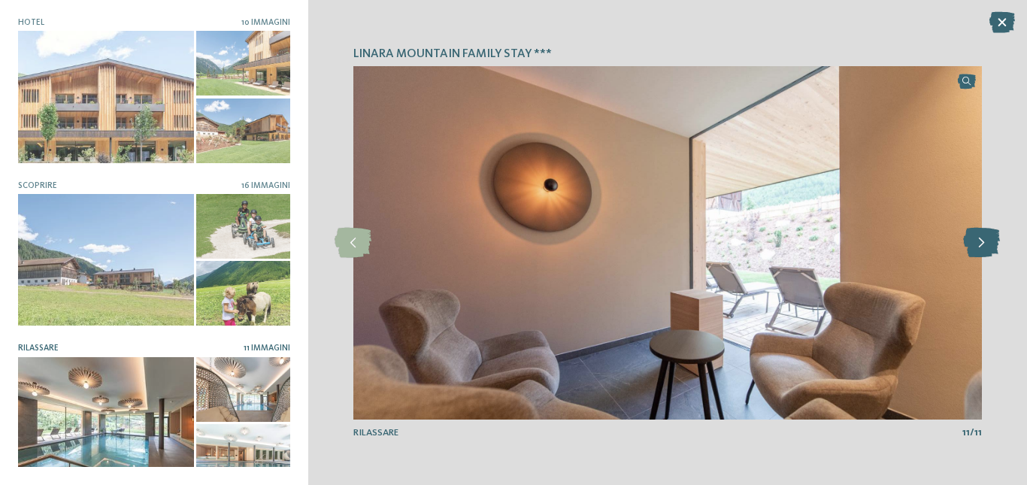
click at [980, 240] on icon at bounding box center [981, 243] width 37 height 30
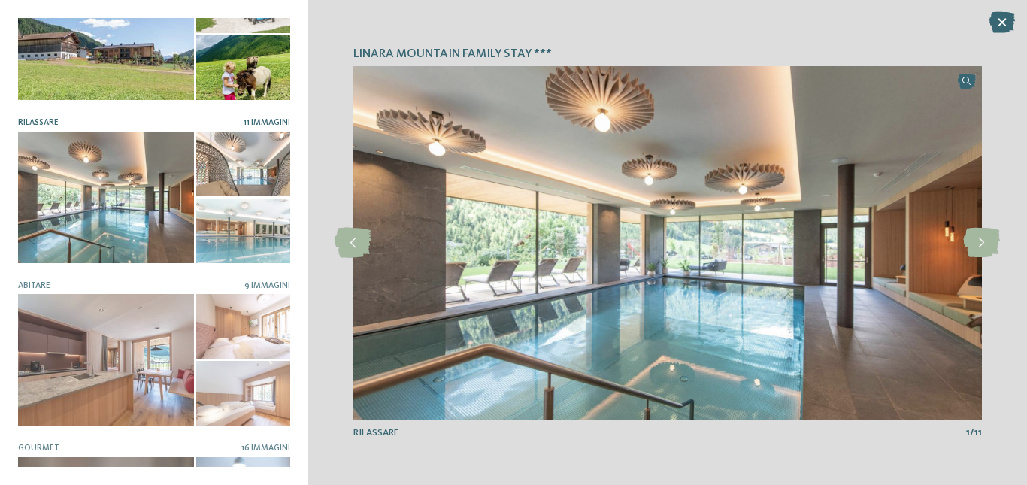
scroll to position [301, 0]
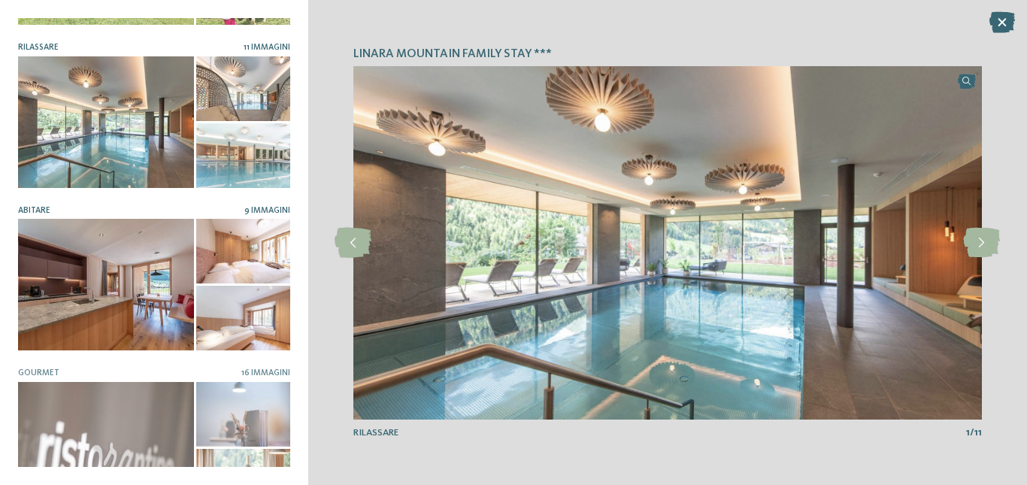
click at [64, 288] on div at bounding box center [106, 285] width 176 height 132
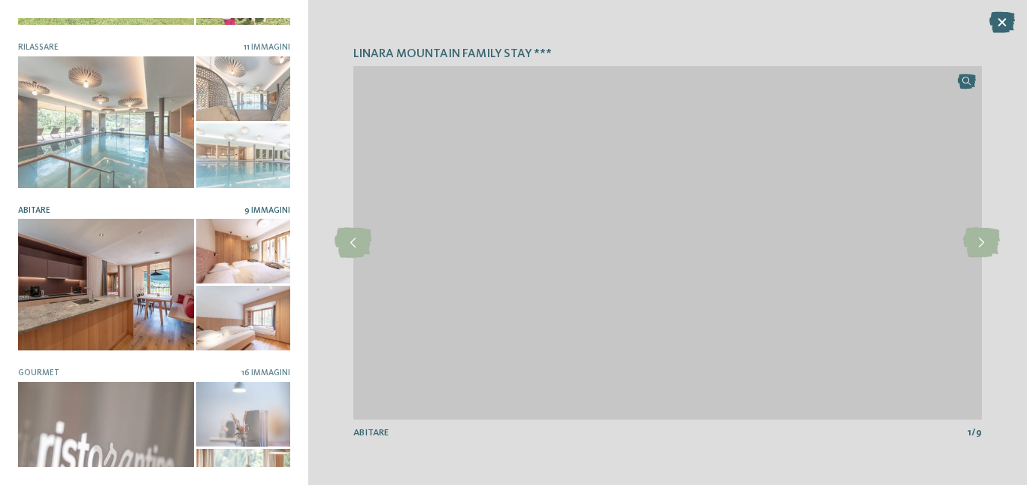
click at [987, 224] on div "linara mountain family stay *** slide 1 of 10 1 /" at bounding box center [667, 242] width 718 height 485
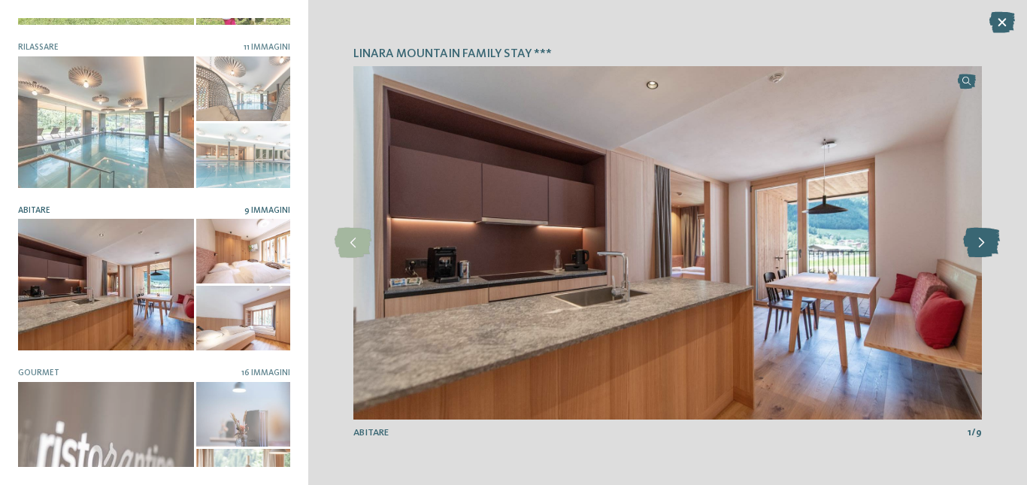
click at [987, 233] on icon at bounding box center [981, 243] width 37 height 30
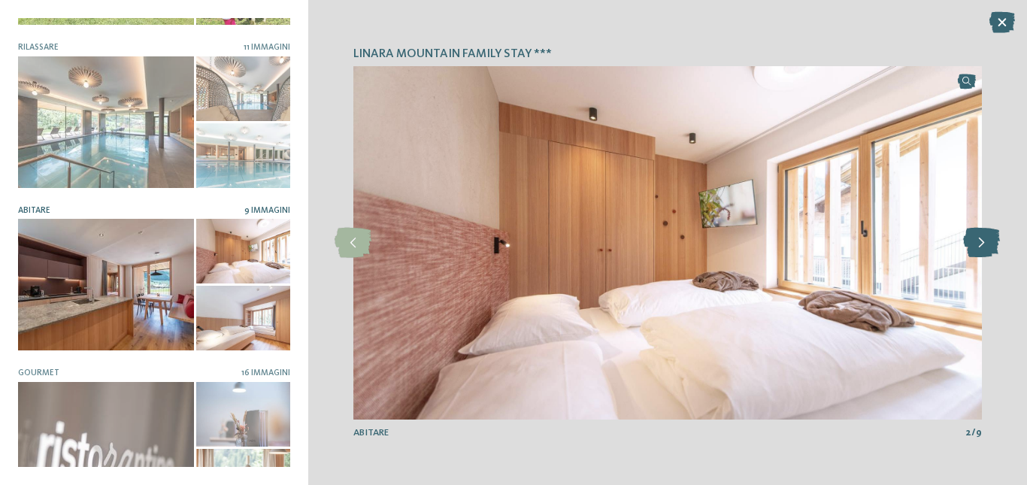
click at [987, 233] on icon at bounding box center [981, 243] width 37 height 30
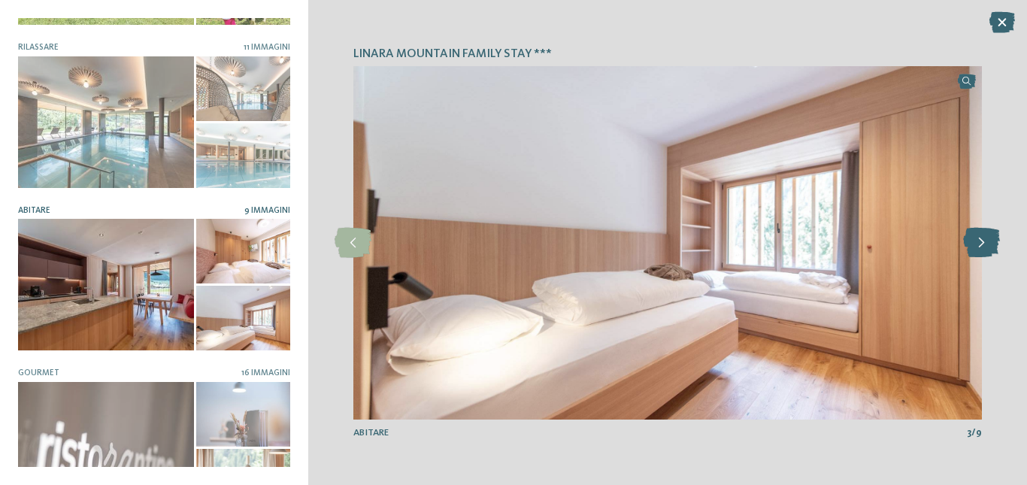
click at [987, 233] on icon at bounding box center [981, 243] width 37 height 30
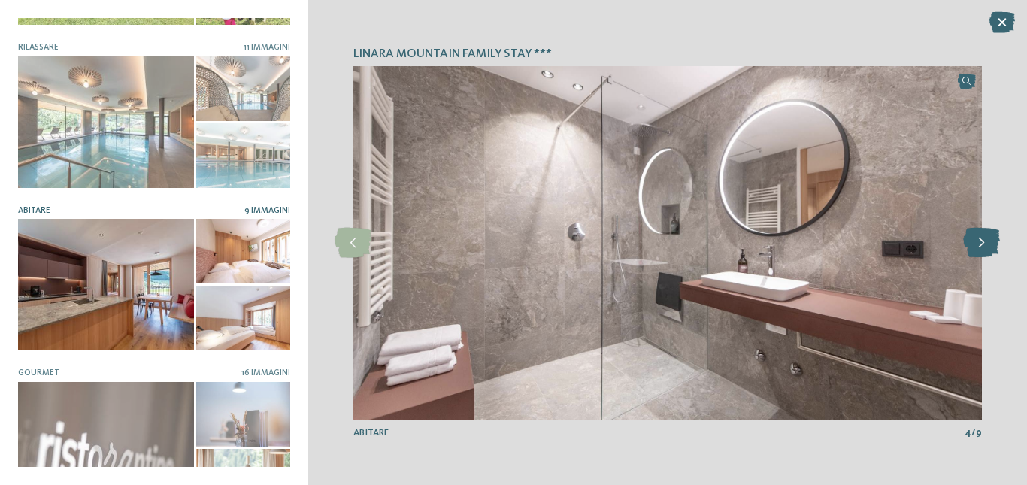
click at [987, 233] on icon at bounding box center [981, 243] width 37 height 30
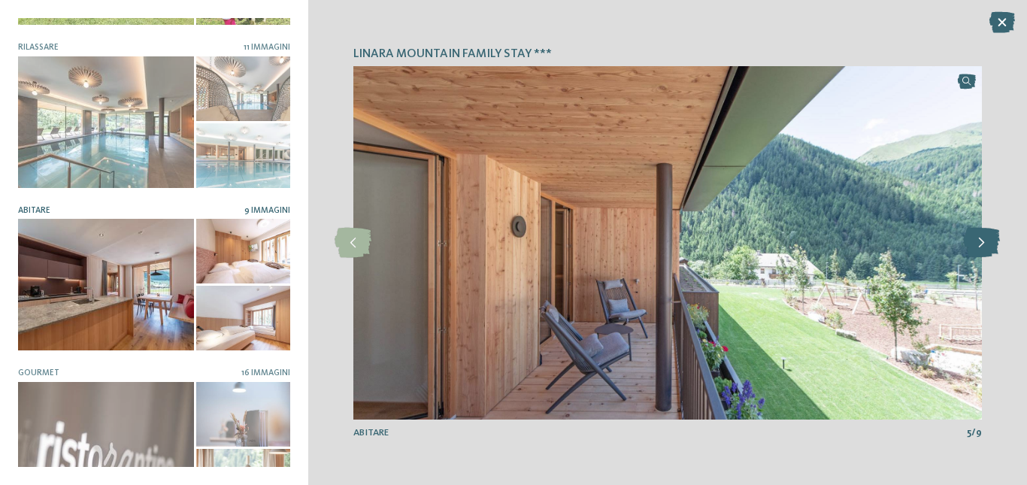
click at [987, 233] on icon at bounding box center [981, 243] width 37 height 30
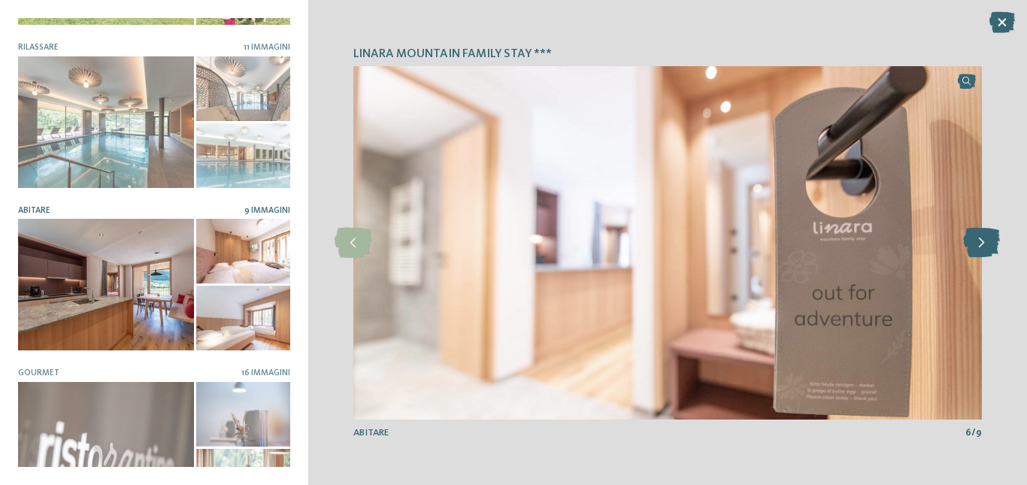
click at [987, 233] on icon at bounding box center [981, 243] width 37 height 30
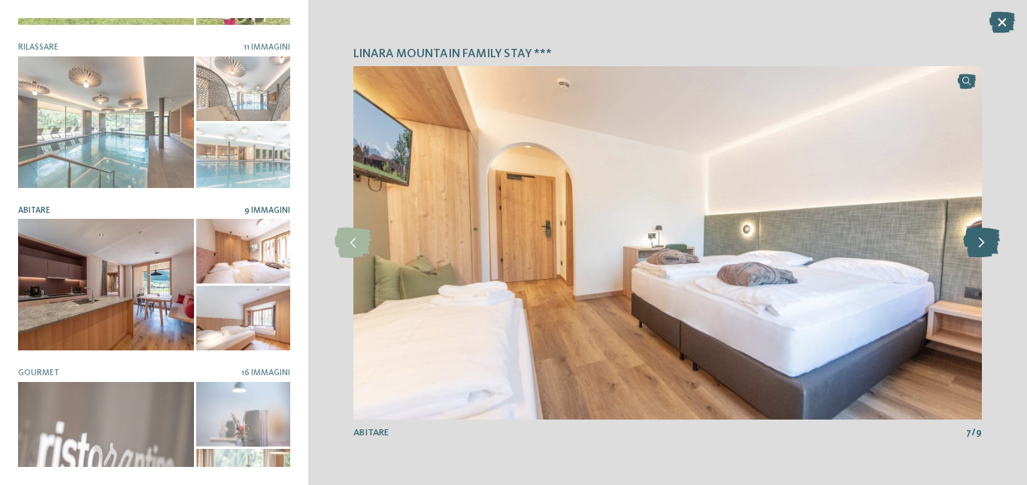
click at [987, 233] on icon at bounding box center [981, 243] width 37 height 30
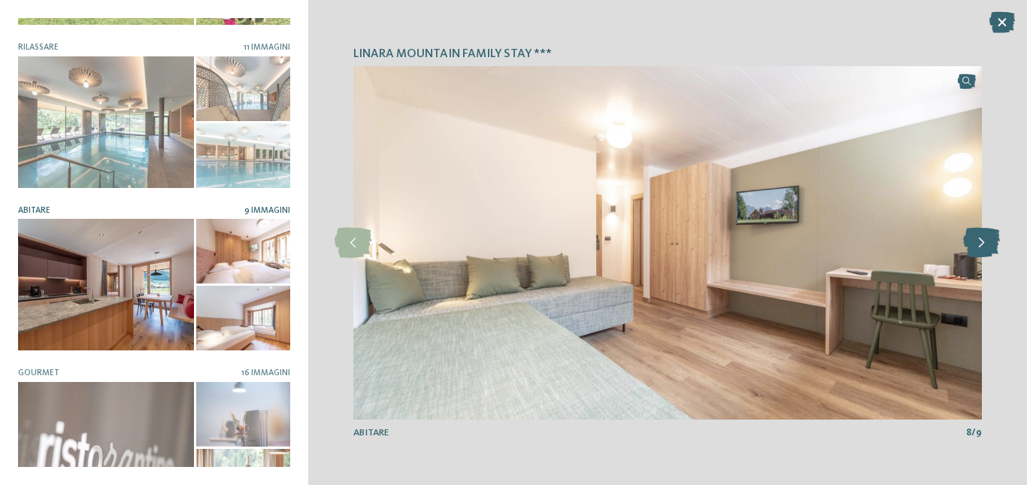
click at [987, 233] on icon at bounding box center [981, 243] width 37 height 30
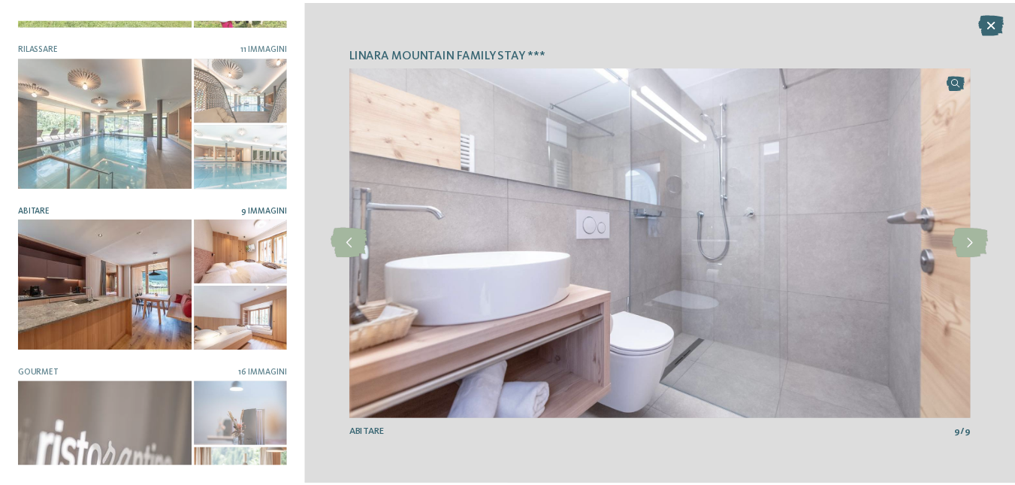
scroll to position [329, 0]
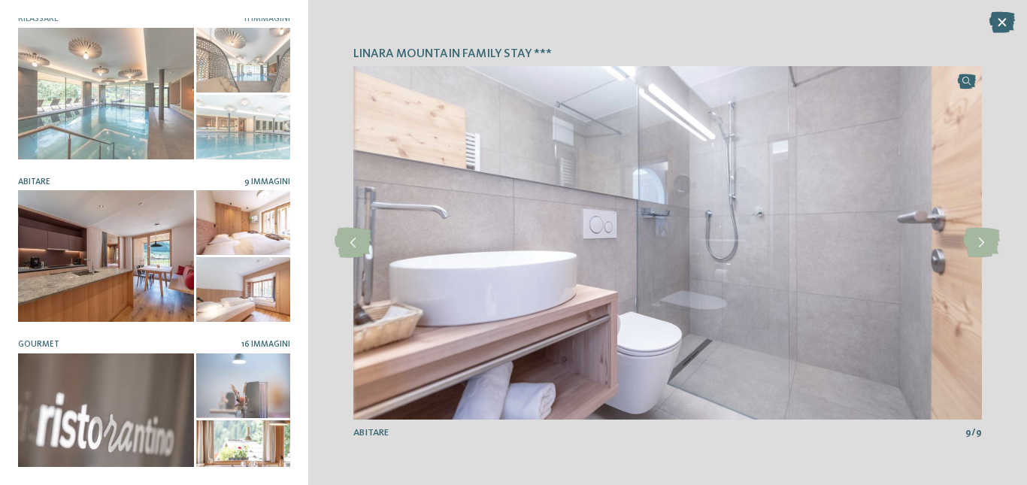
click at [115, 397] on div at bounding box center [106, 419] width 176 height 132
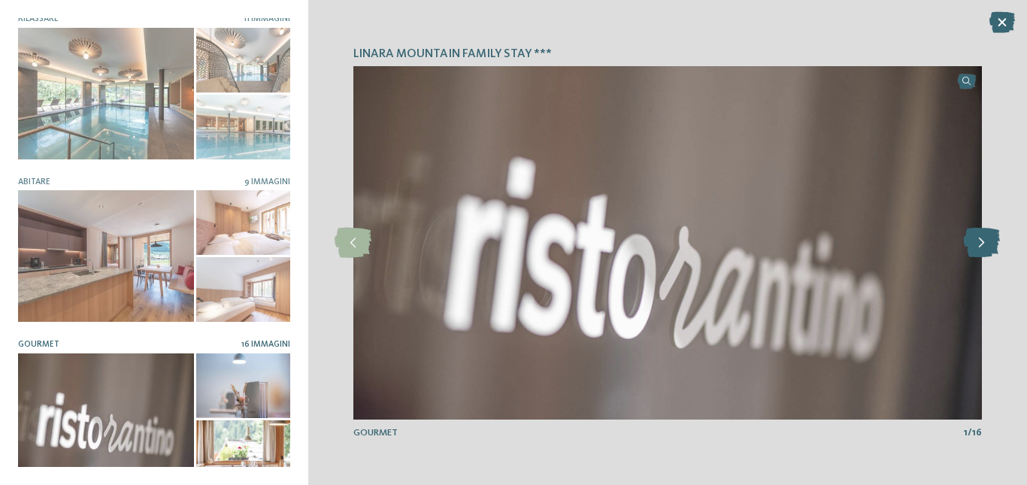
click at [970, 253] on icon at bounding box center [981, 243] width 37 height 30
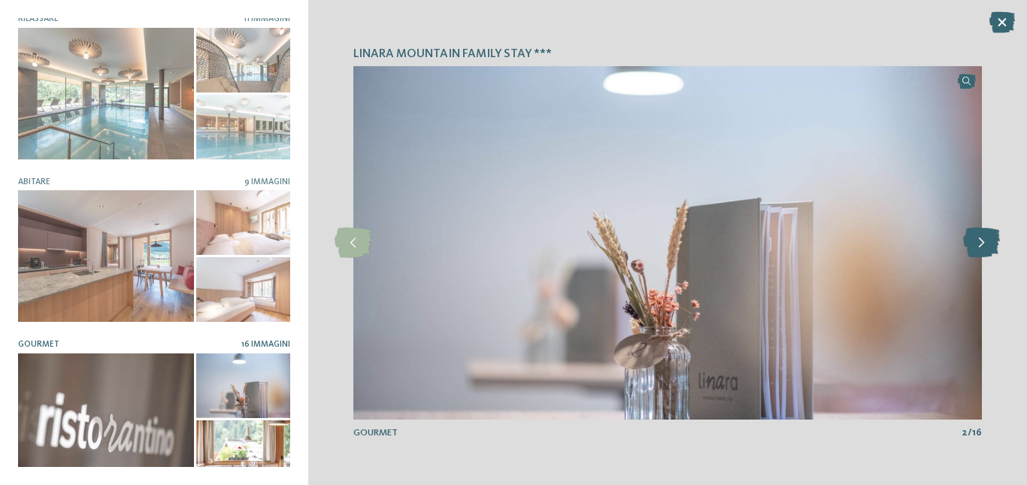
click at [970, 253] on icon at bounding box center [981, 243] width 37 height 30
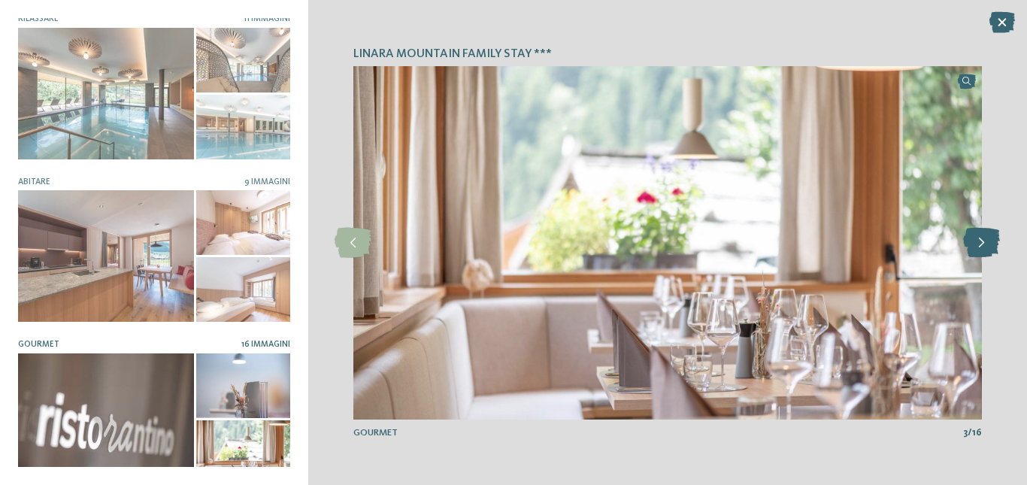
click at [970, 253] on icon at bounding box center [981, 243] width 37 height 30
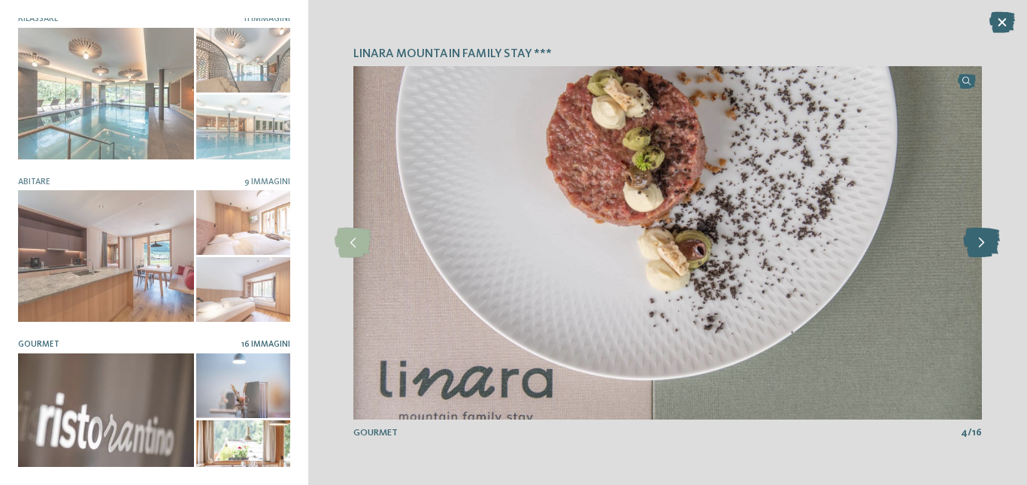
click at [970, 253] on icon at bounding box center [981, 243] width 37 height 30
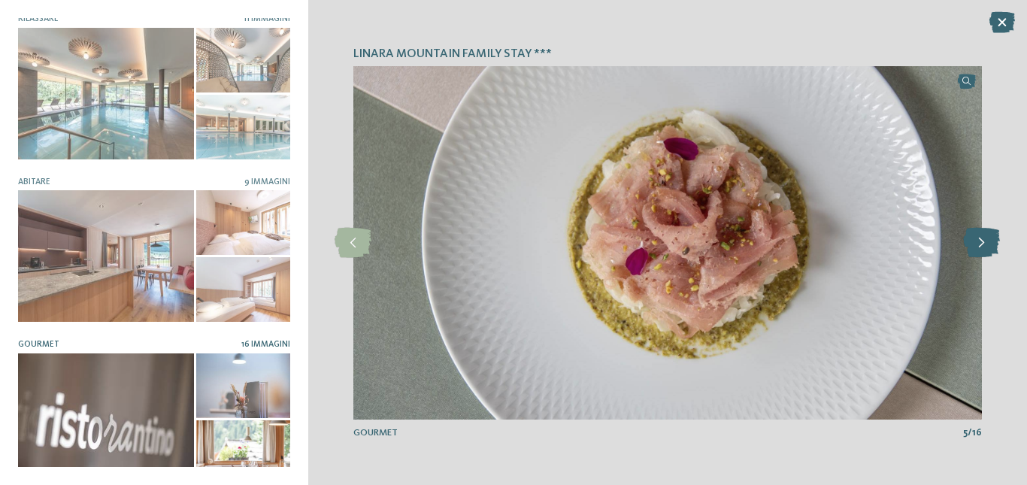
click at [970, 253] on icon at bounding box center [981, 243] width 37 height 30
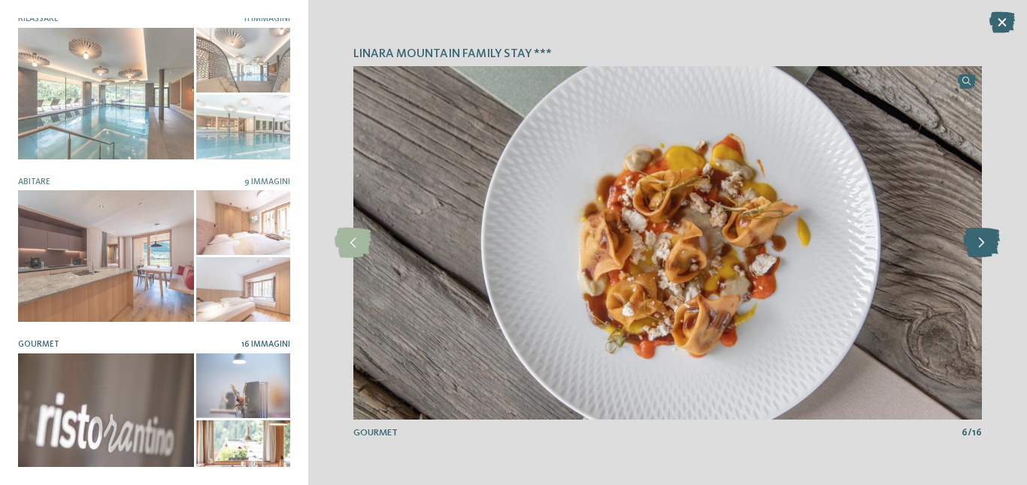
click at [970, 253] on icon at bounding box center [981, 243] width 37 height 30
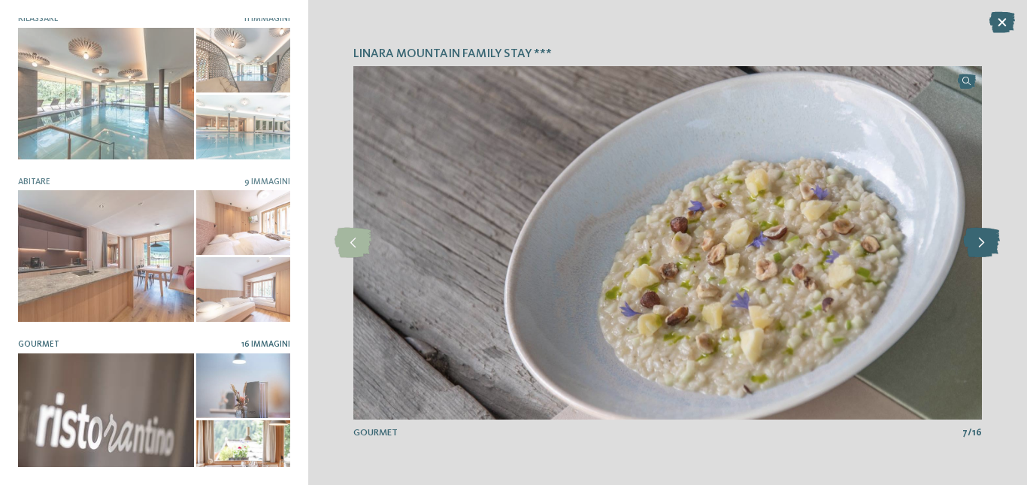
click at [970, 253] on icon at bounding box center [981, 243] width 37 height 30
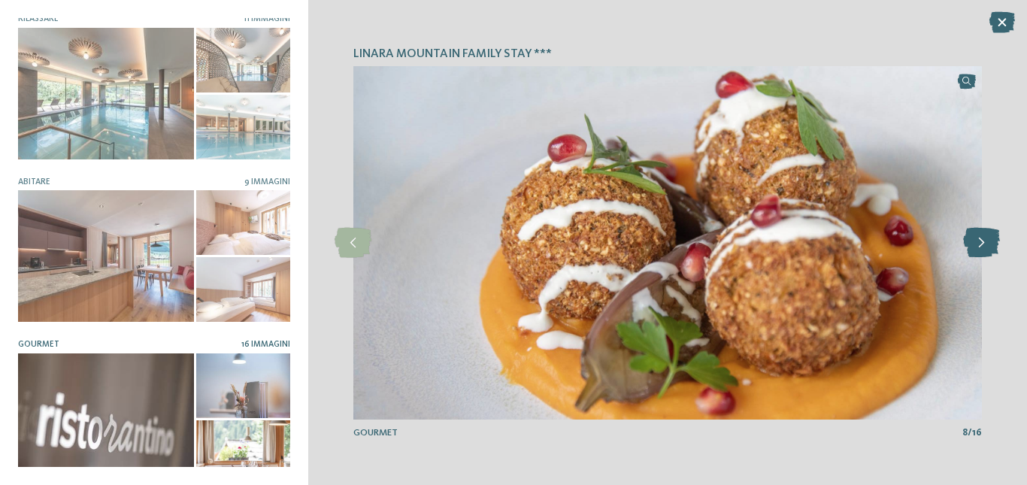
click at [970, 253] on icon at bounding box center [981, 243] width 37 height 30
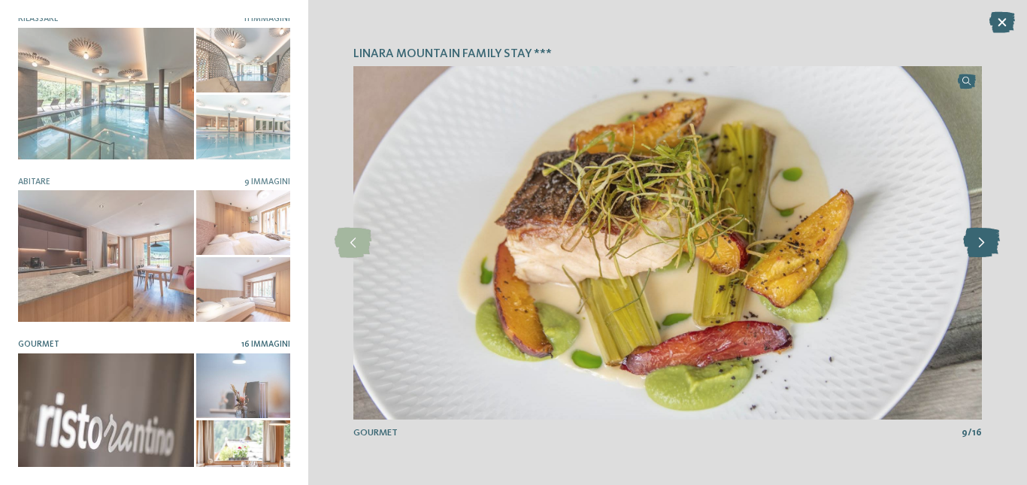
click at [970, 253] on icon at bounding box center [981, 243] width 37 height 30
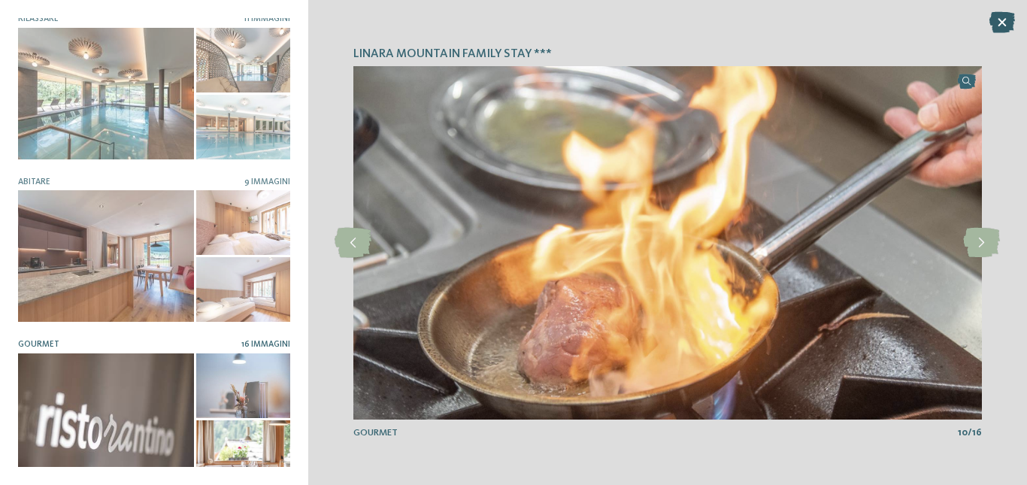
click at [1001, 22] on icon at bounding box center [1002, 22] width 26 height 21
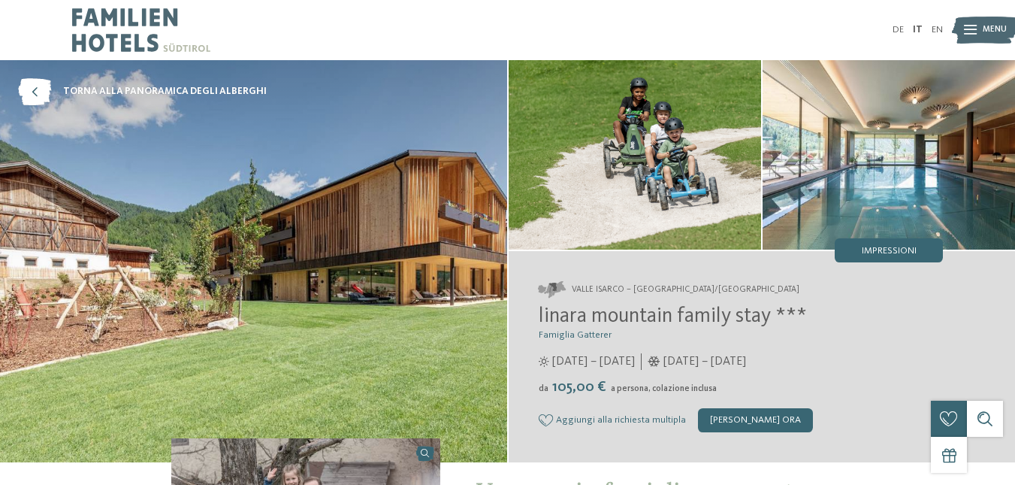
scroll to position [75, 0]
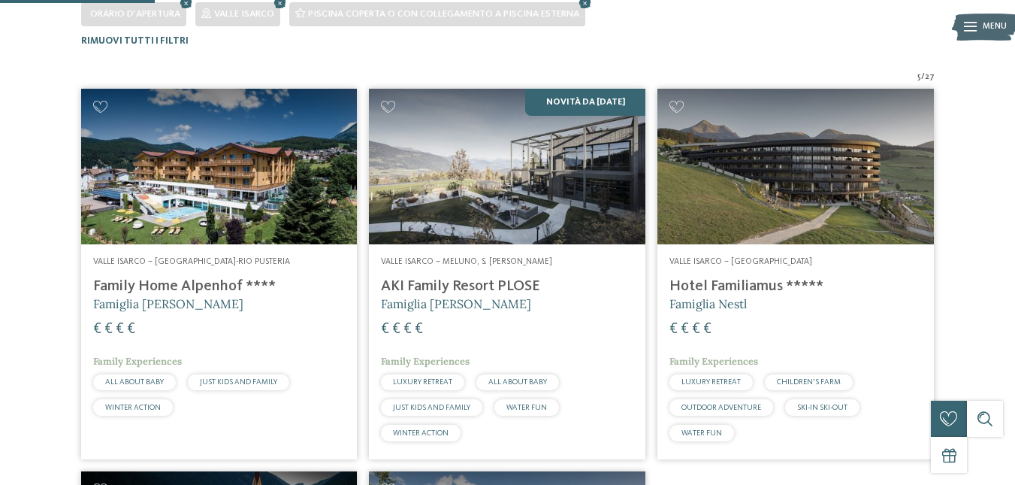
scroll to position [146, 0]
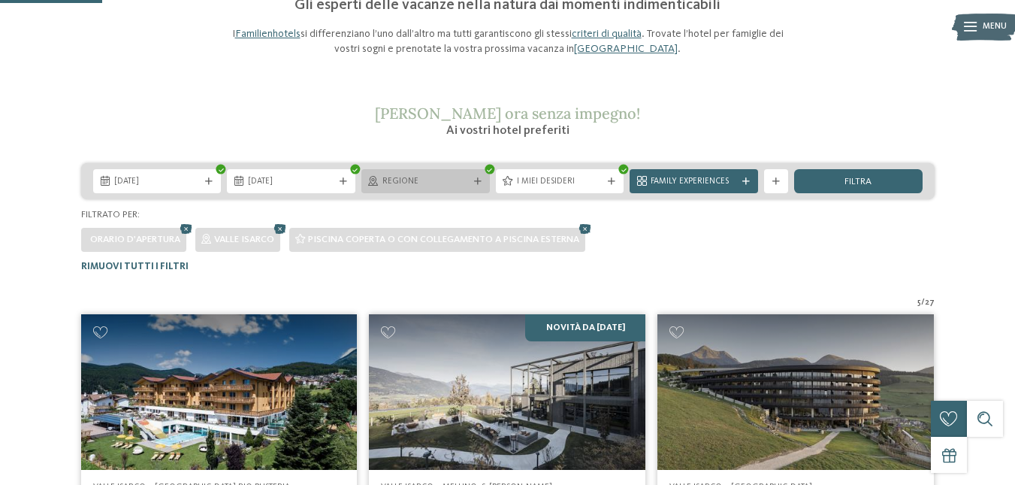
click at [455, 177] on span "Regione" at bounding box center [426, 182] width 86 height 12
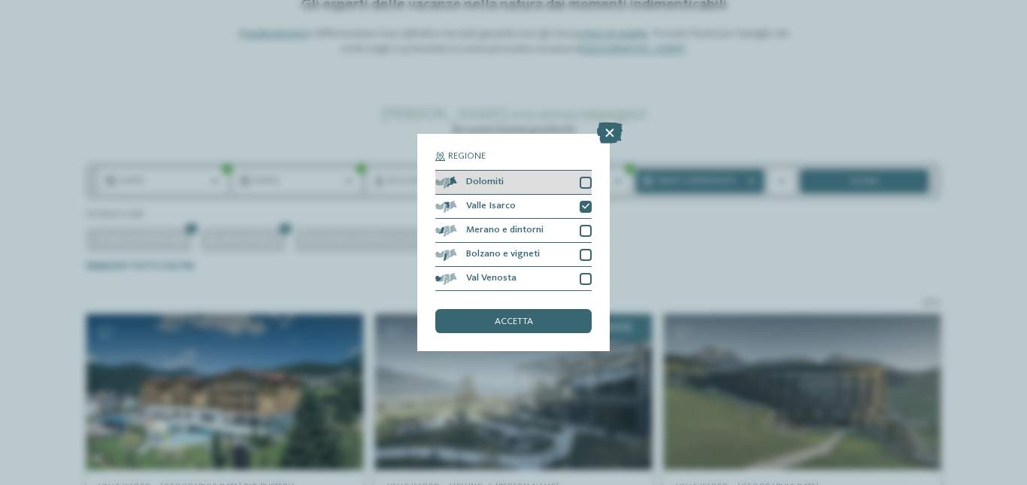
click at [590, 186] on div at bounding box center [585, 183] width 12 height 12
click at [562, 331] on div "accetta" at bounding box center [513, 321] width 156 height 24
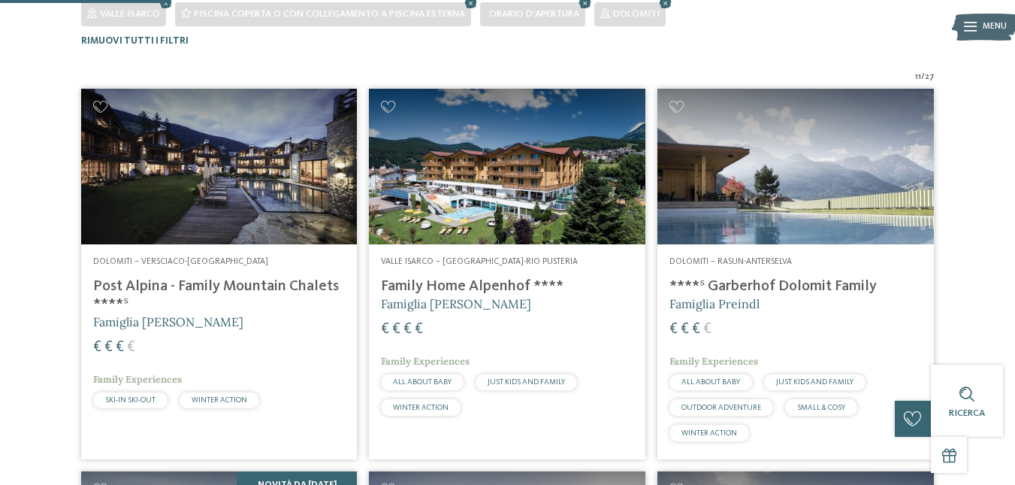
scroll to position [296, 0]
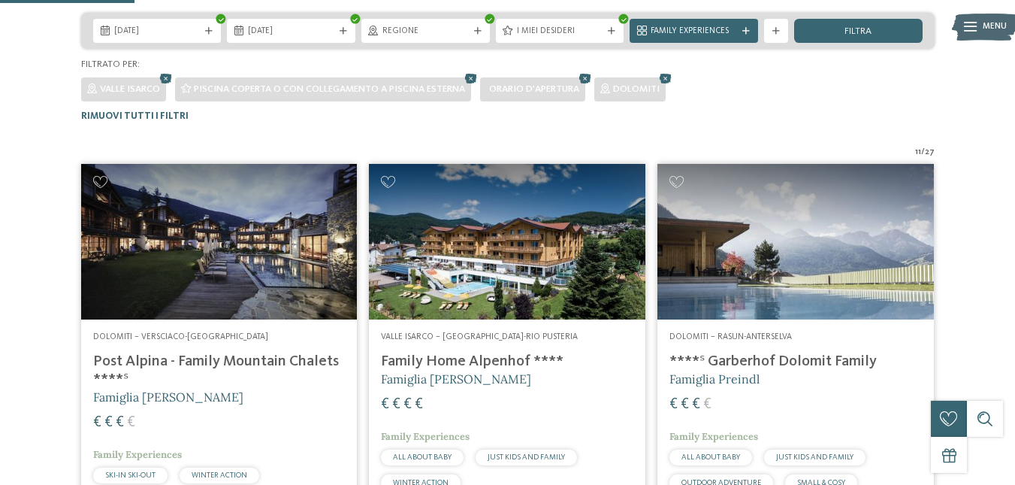
click at [555, 86] on span "Orario d'apertura" at bounding box center [534, 89] width 90 height 10
click at [565, 91] on span "Orario d'apertura" at bounding box center [534, 89] width 90 height 10
click at [589, 76] on icon at bounding box center [585, 79] width 18 height 16
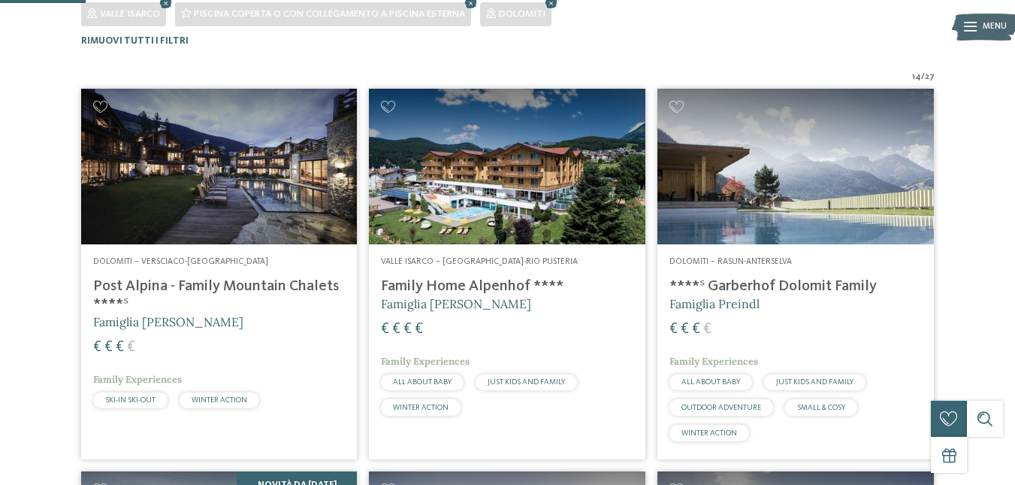
scroll to position [146, 0]
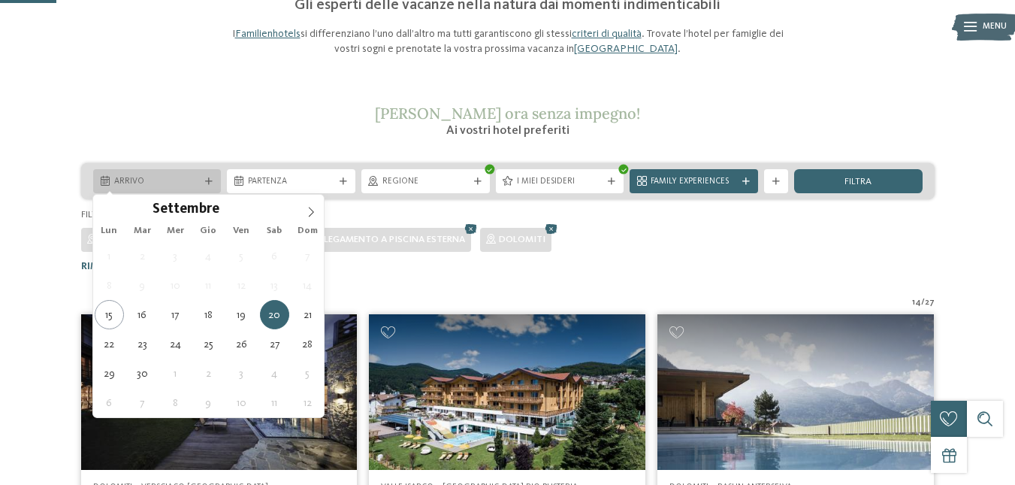
click at [195, 186] on span "Arrivo" at bounding box center [157, 182] width 86 height 12
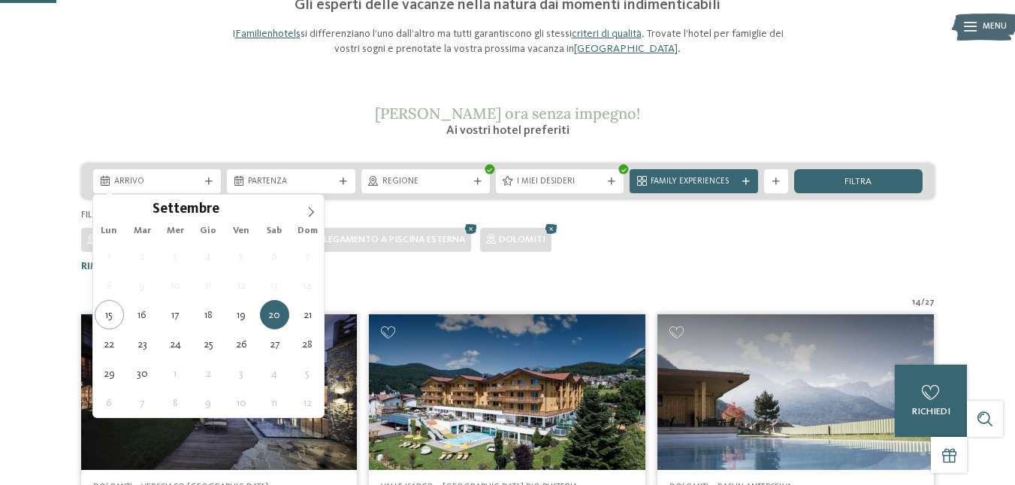
type div "[DATE]"
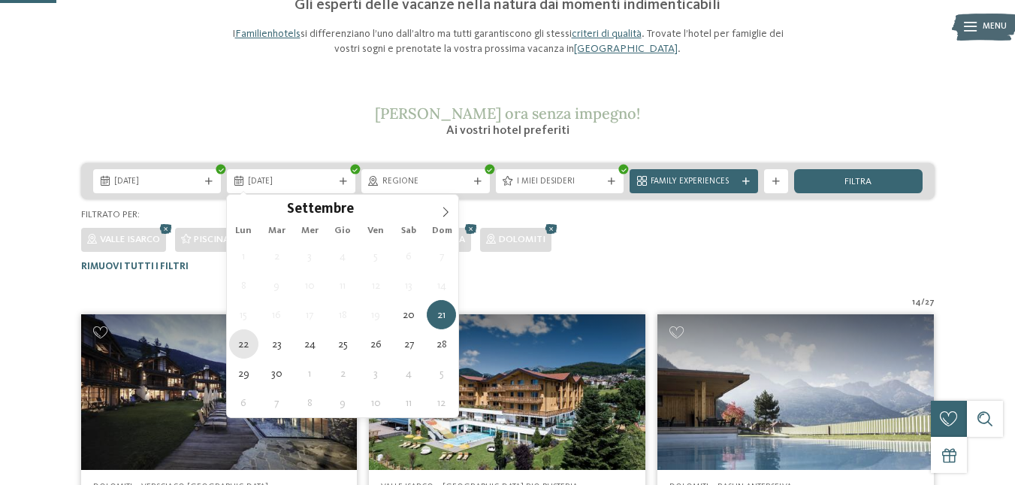
type div "[DATE]"
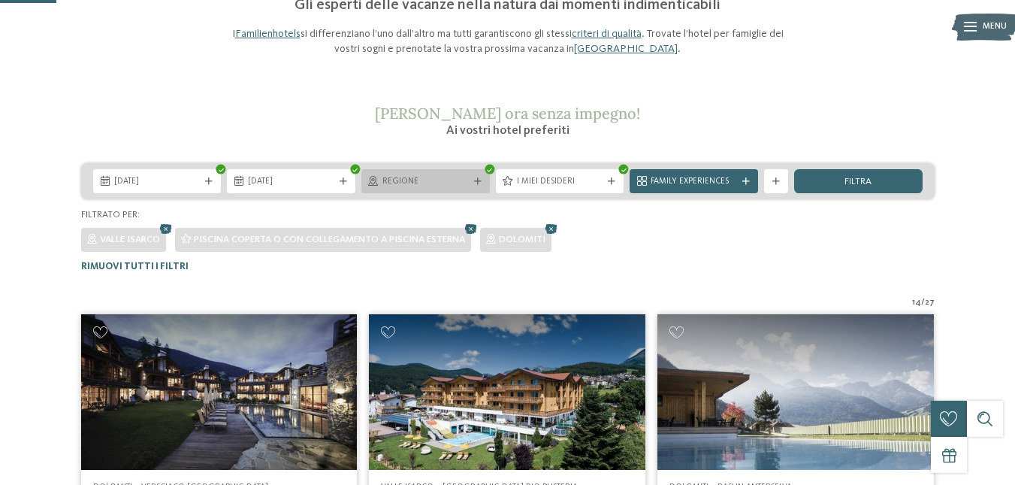
click at [437, 182] on span "Regione" at bounding box center [426, 182] width 86 height 12
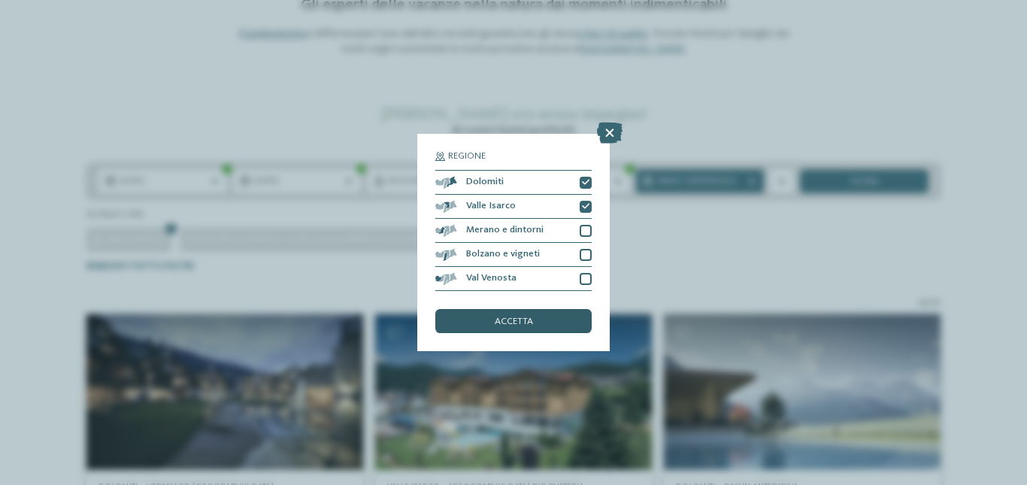
click at [539, 321] on div "accetta" at bounding box center [513, 321] width 156 height 24
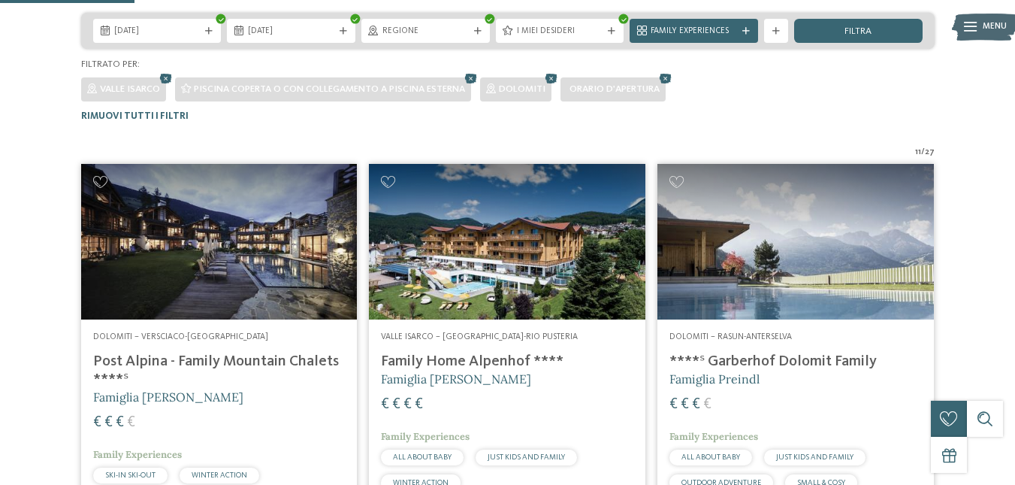
scroll to position [371, 0]
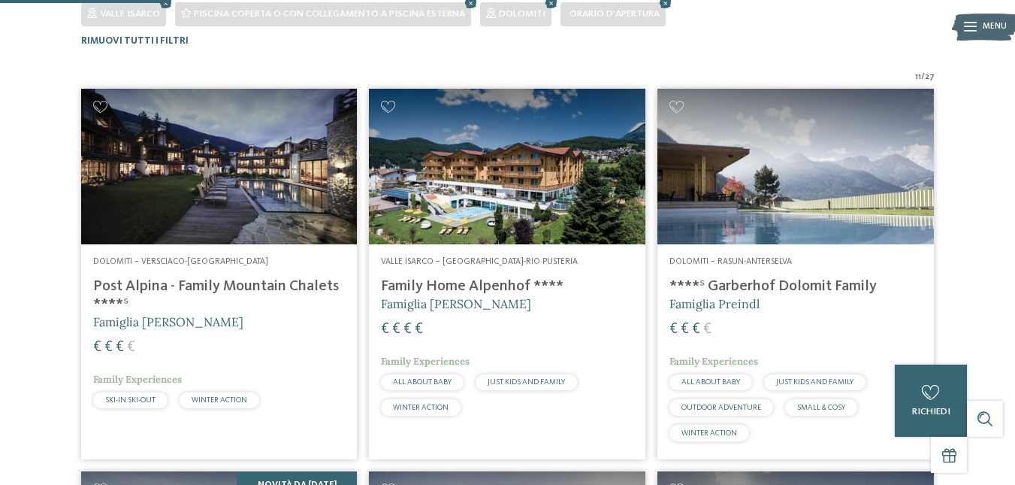
click at [755, 288] on h4 "****ˢ Garberhof Dolomit Family" at bounding box center [796, 286] width 253 height 18
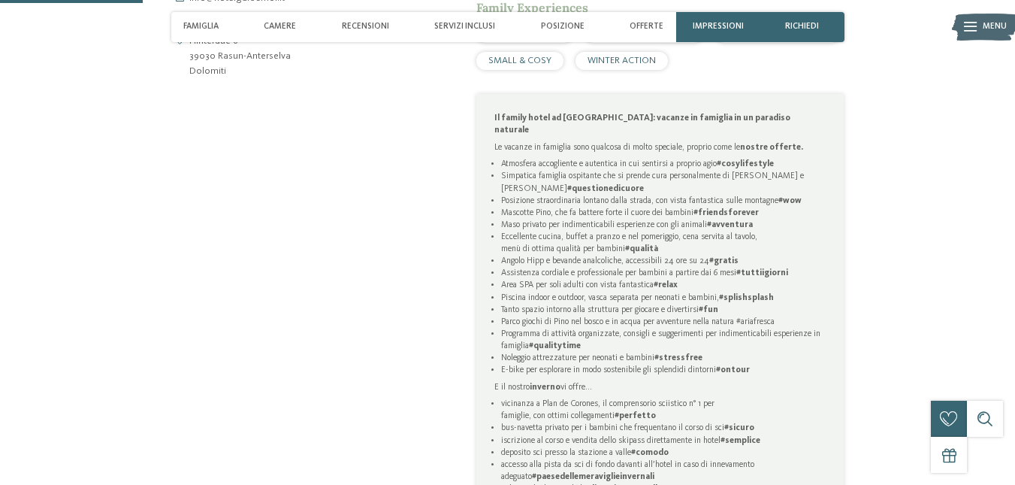
scroll to position [752, 0]
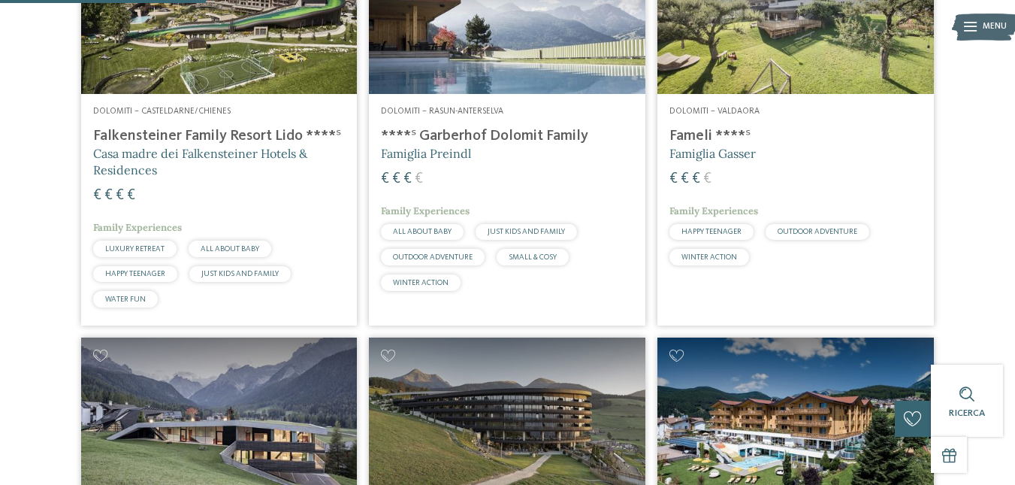
scroll to position [446, 0]
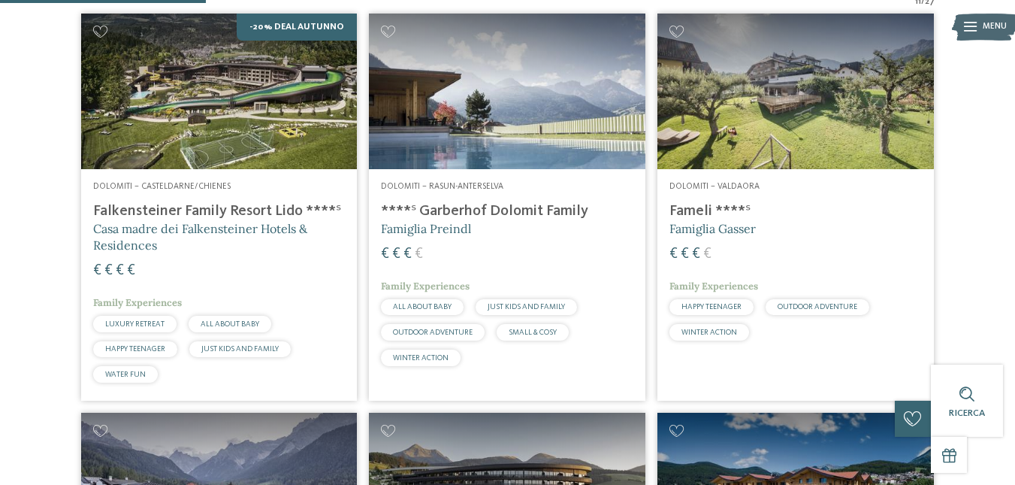
click at [691, 207] on h4 "Fameli ****ˢ" at bounding box center [796, 211] width 253 height 18
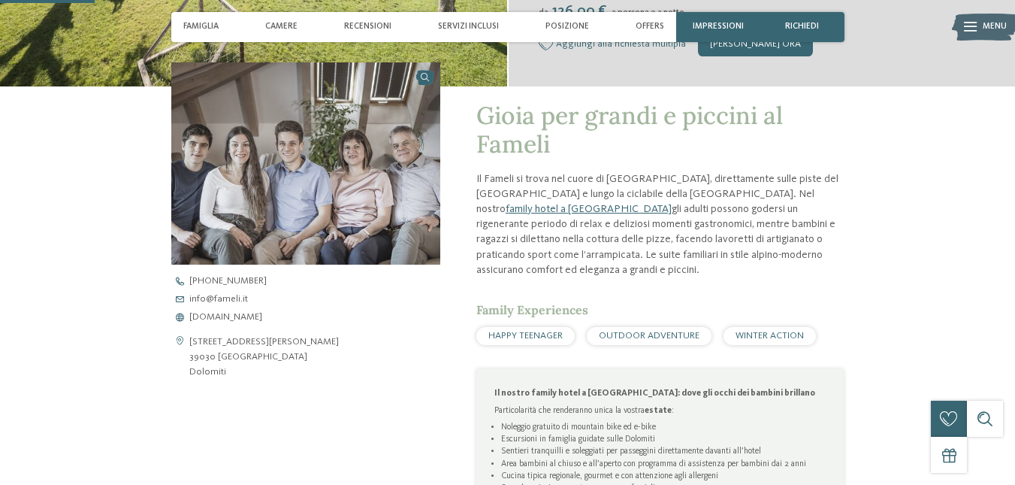
scroll to position [526, 0]
